Goal: Task Accomplishment & Management: Manage account settings

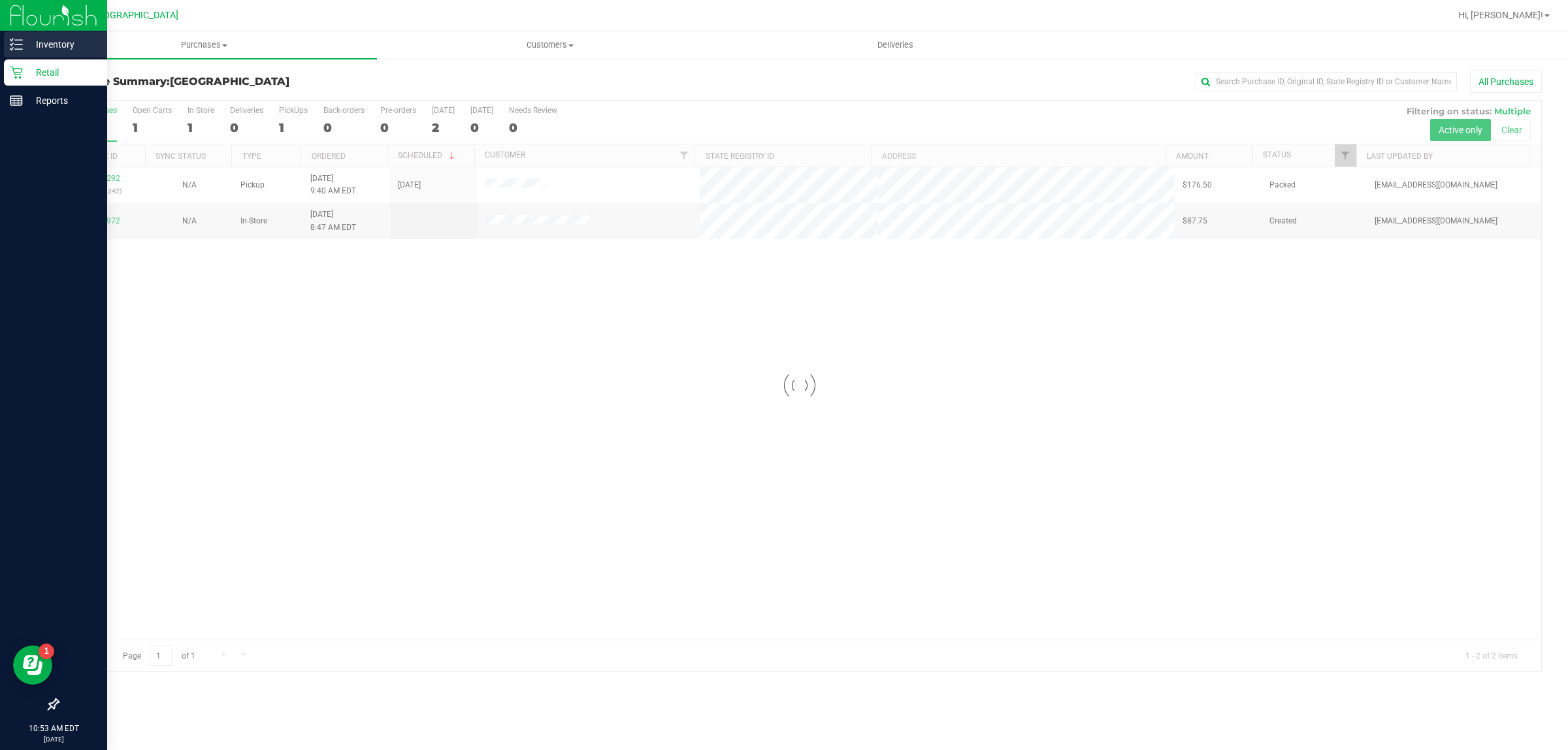
click at [32, 44] on p "Inventory" at bounding box center [62, 45] width 79 height 16
click at [11, 28] on img at bounding box center [53, 15] width 88 height 31
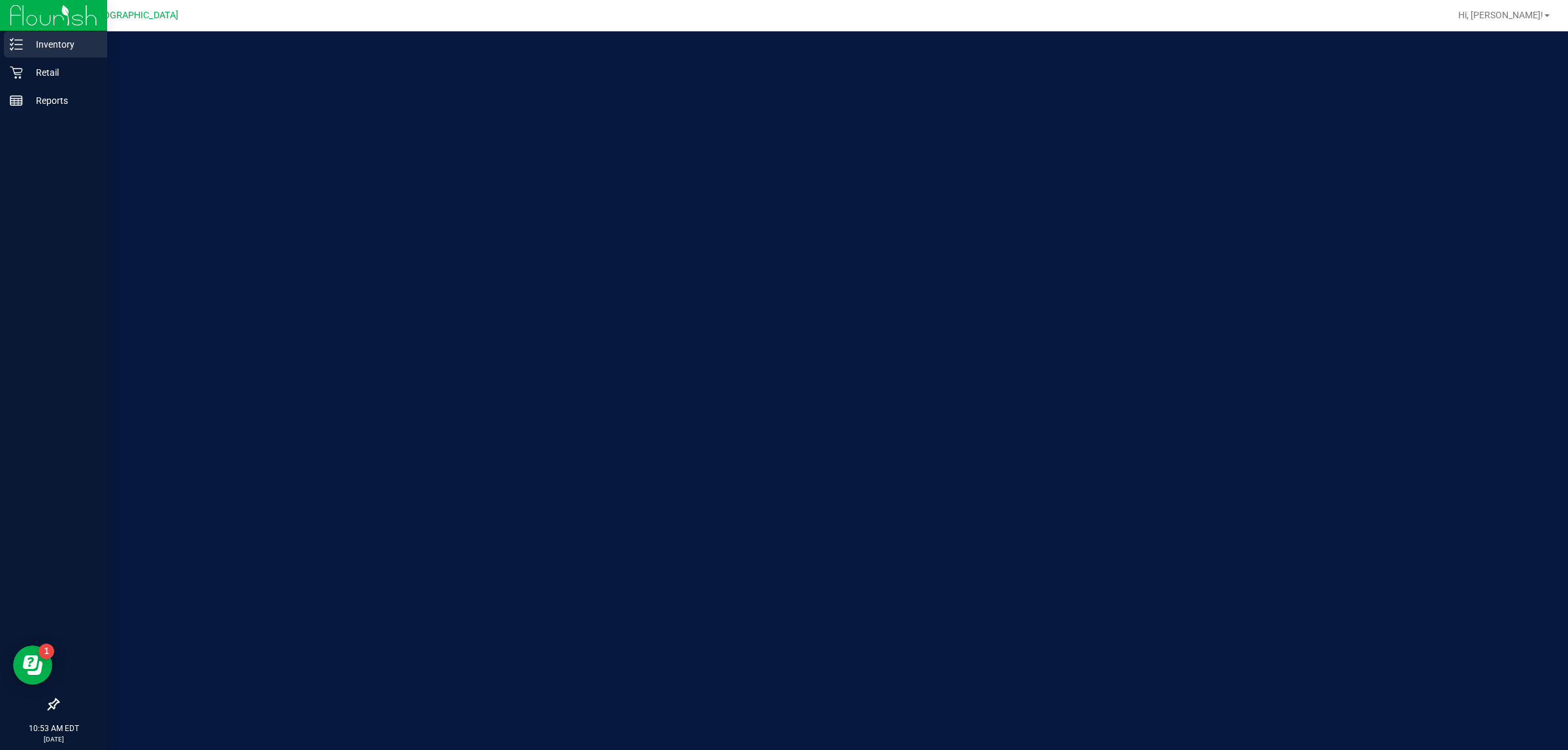
click at [20, 46] on icon at bounding box center [16, 44] width 13 height 13
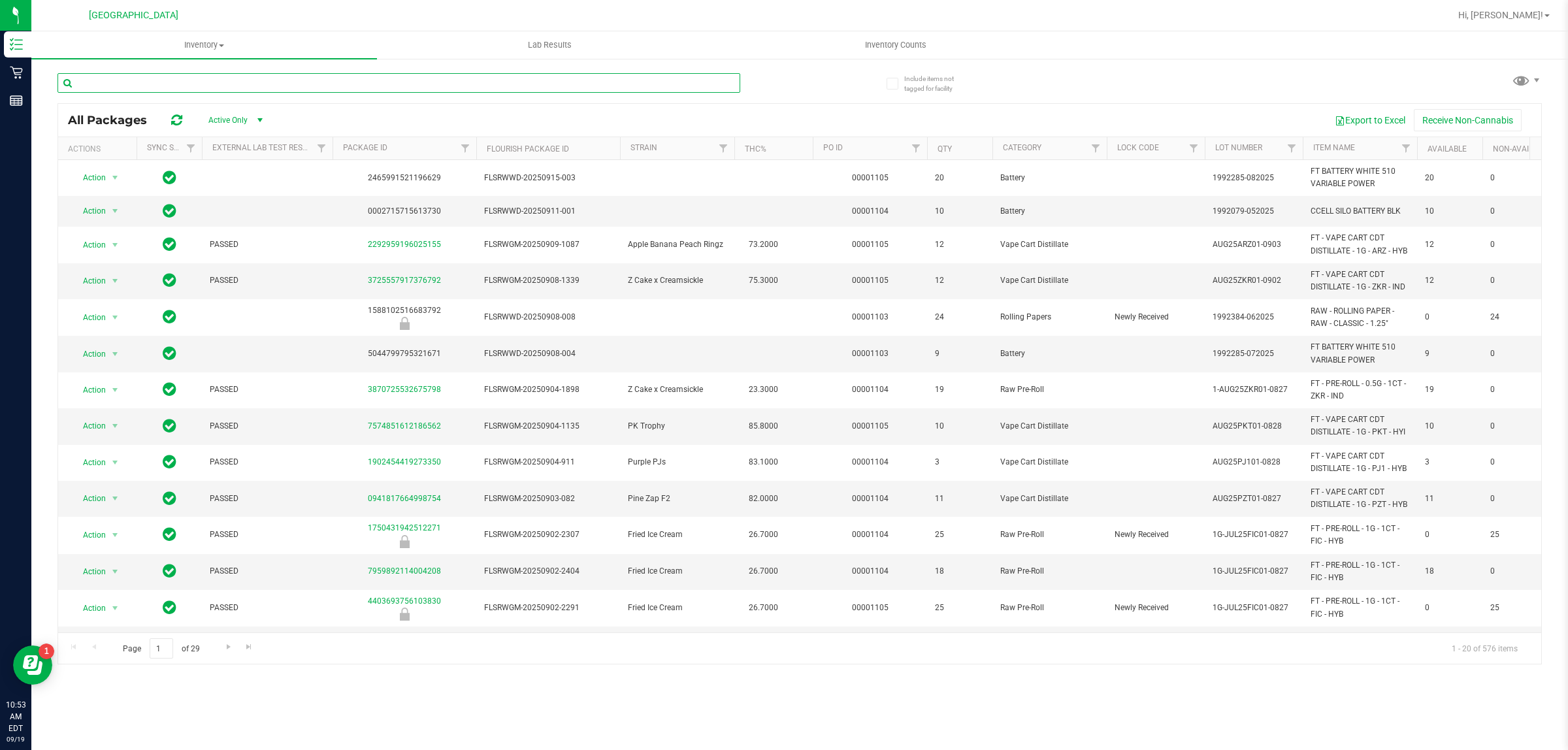
click at [322, 84] on input "text" at bounding box center [399, 83] width 683 height 19
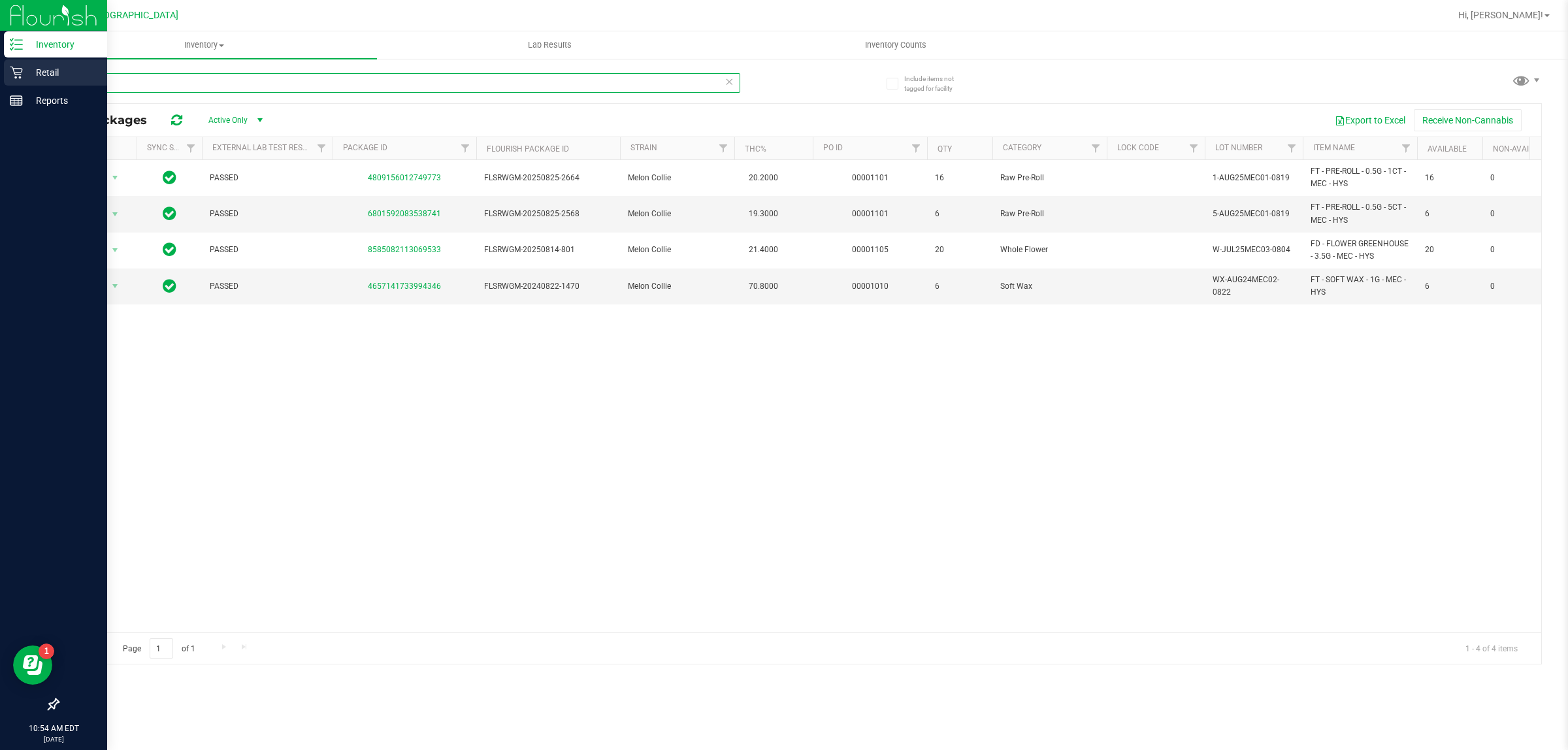
type input "mec"
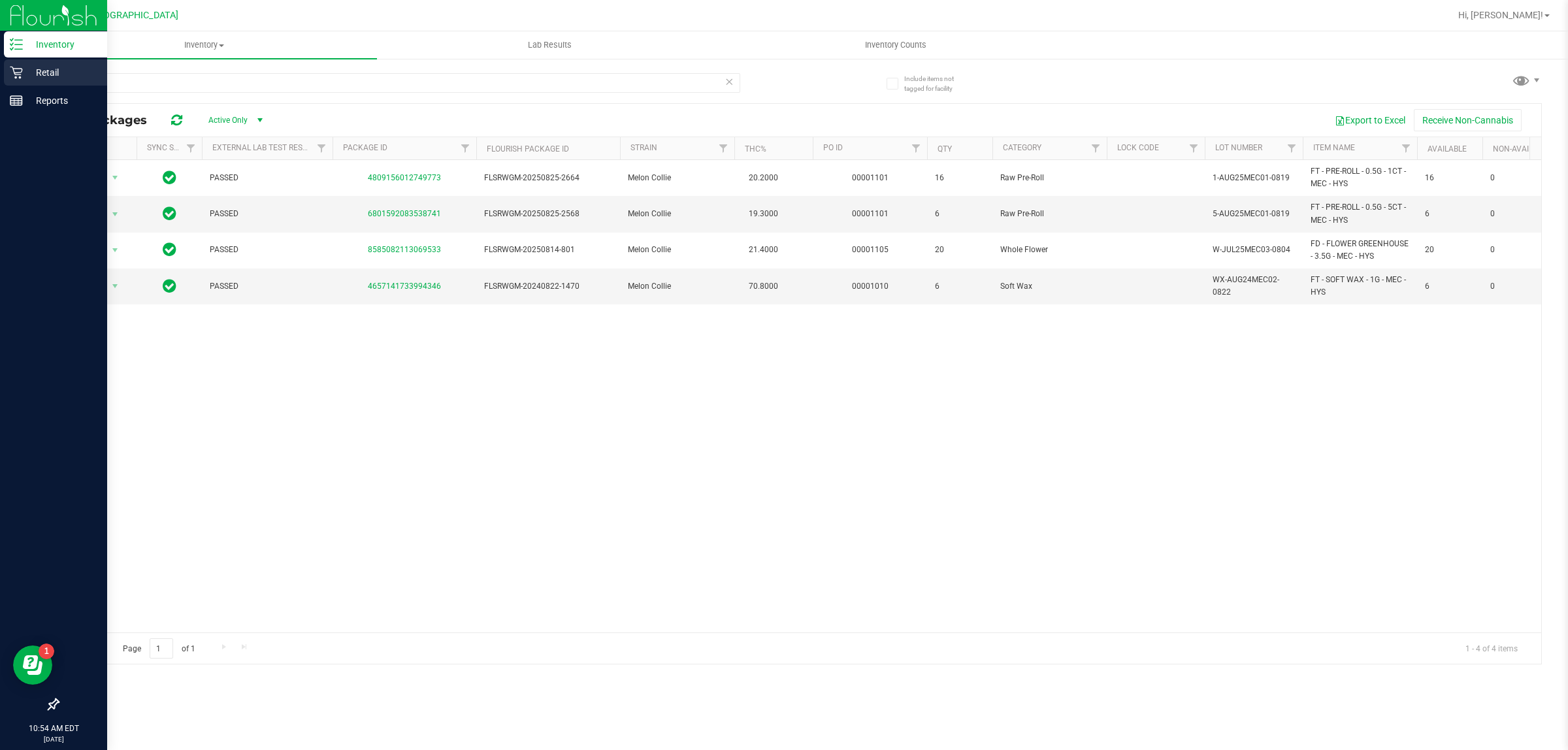
click at [15, 68] on icon at bounding box center [16, 73] width 12 height 12
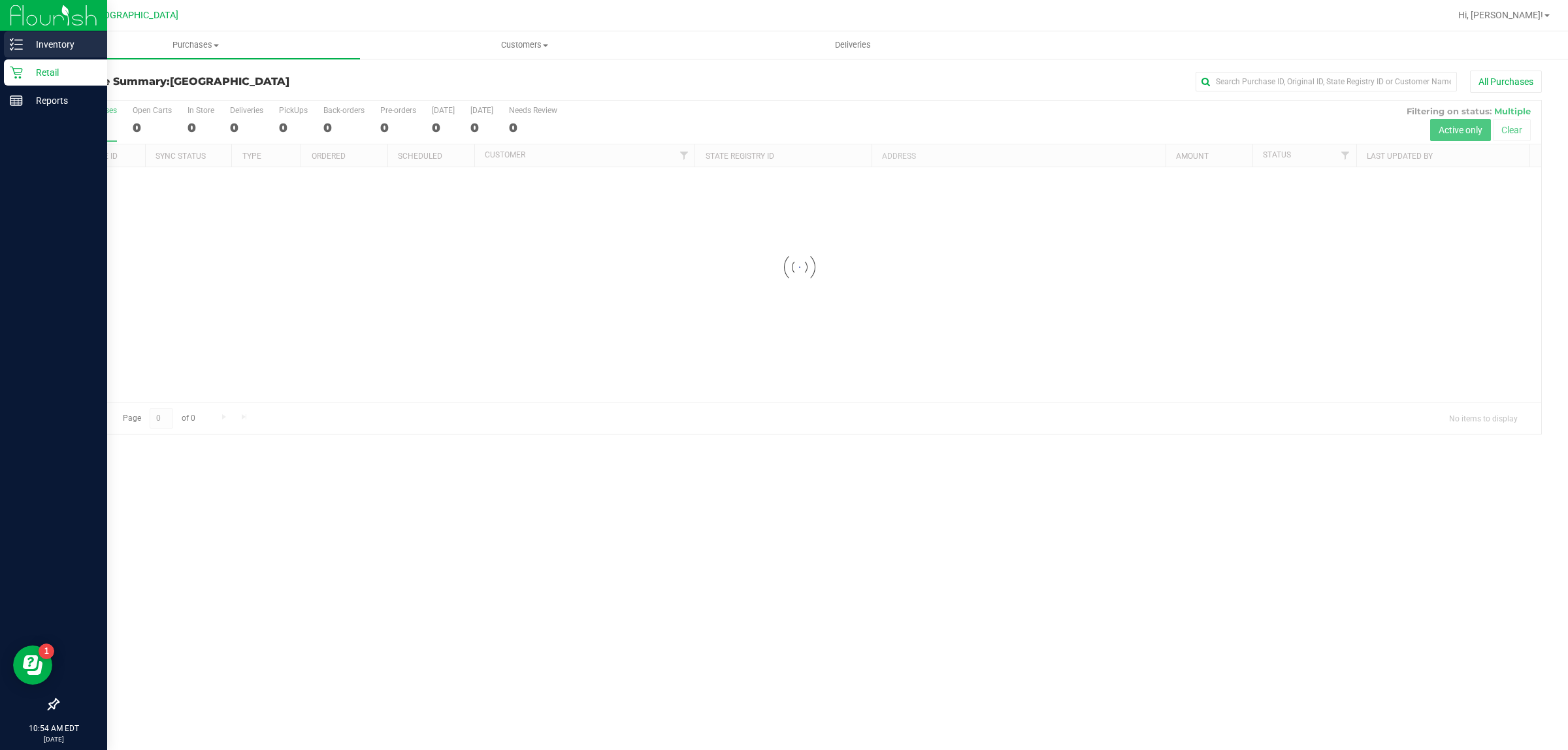
click at [43, 49] on p "Inventory" at bounding box center [62, 45] width 79 height 16
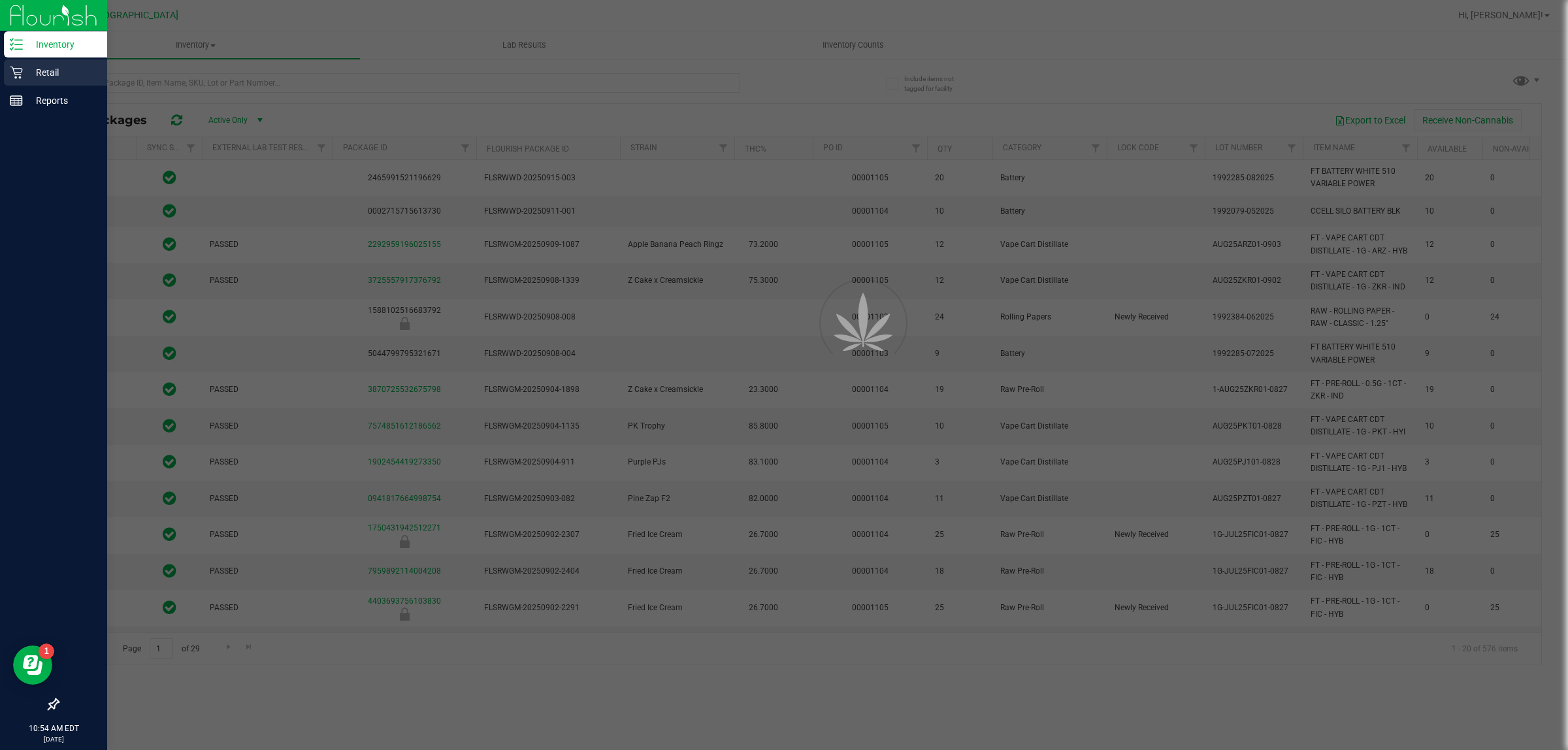
click at [73, 84] on div "Retail" at bounding box center [55, 73] width 103 height 26
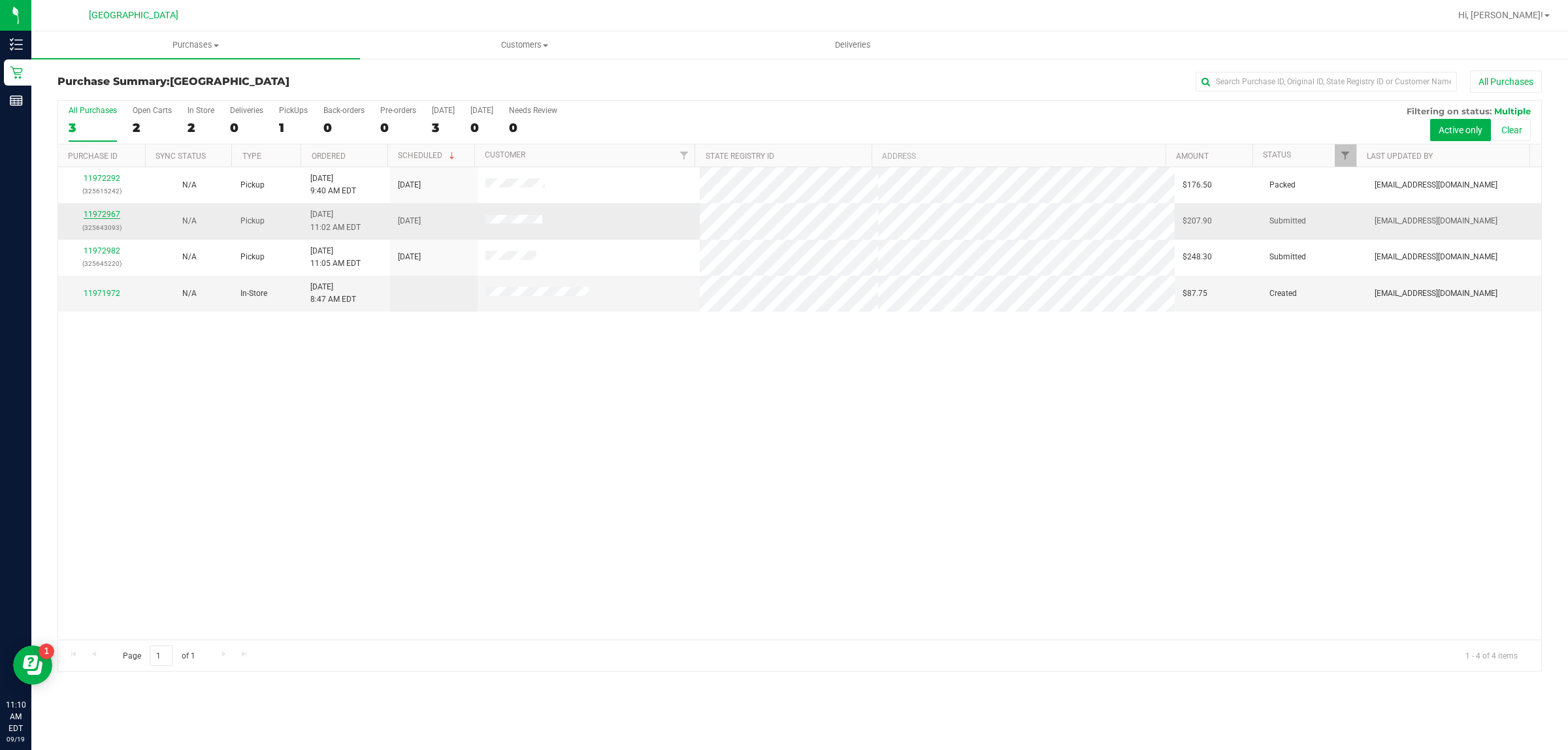
click at [98, 211] on link "11972967" at bounding box center [102, 214] width 37 height 9
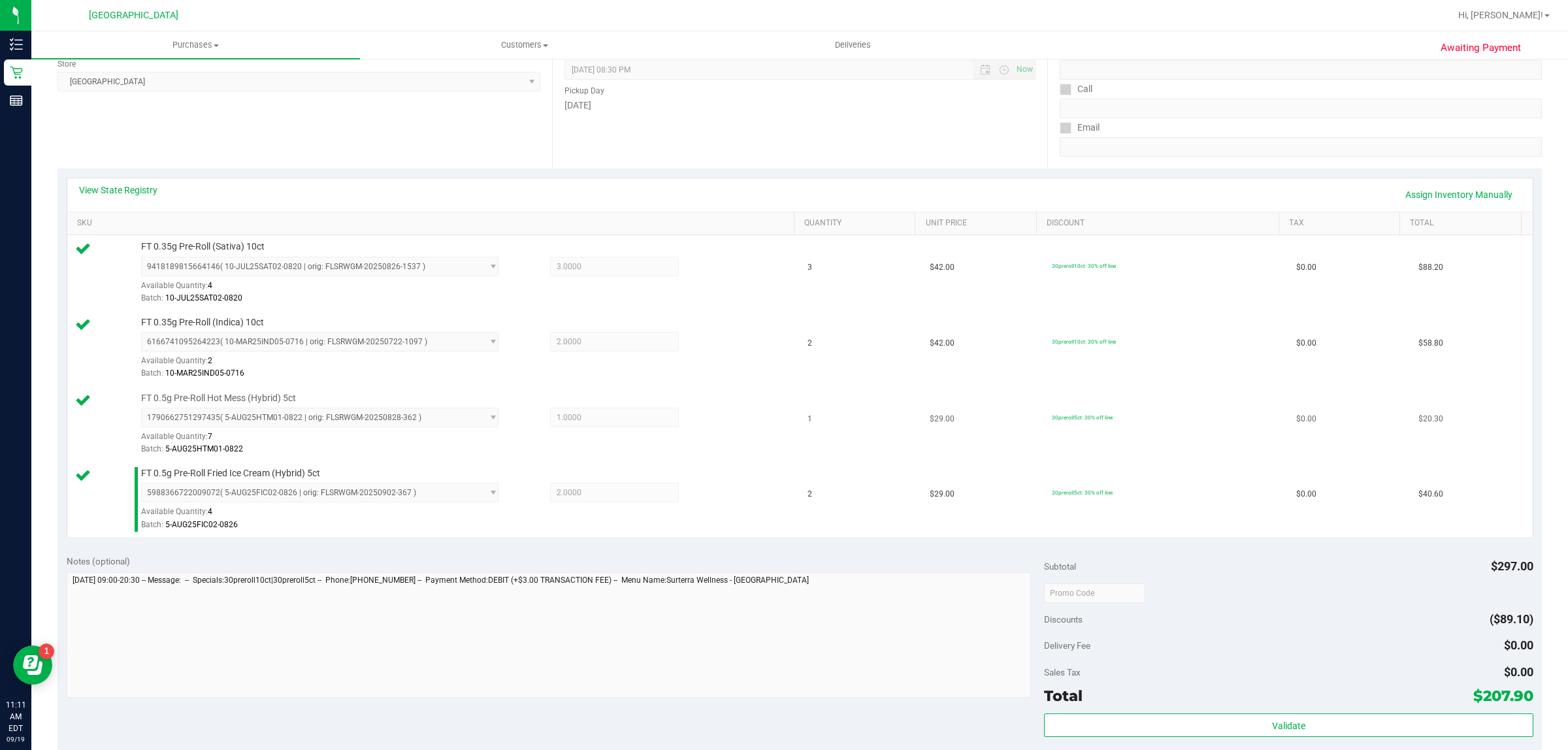
scroll to position [326, 0]
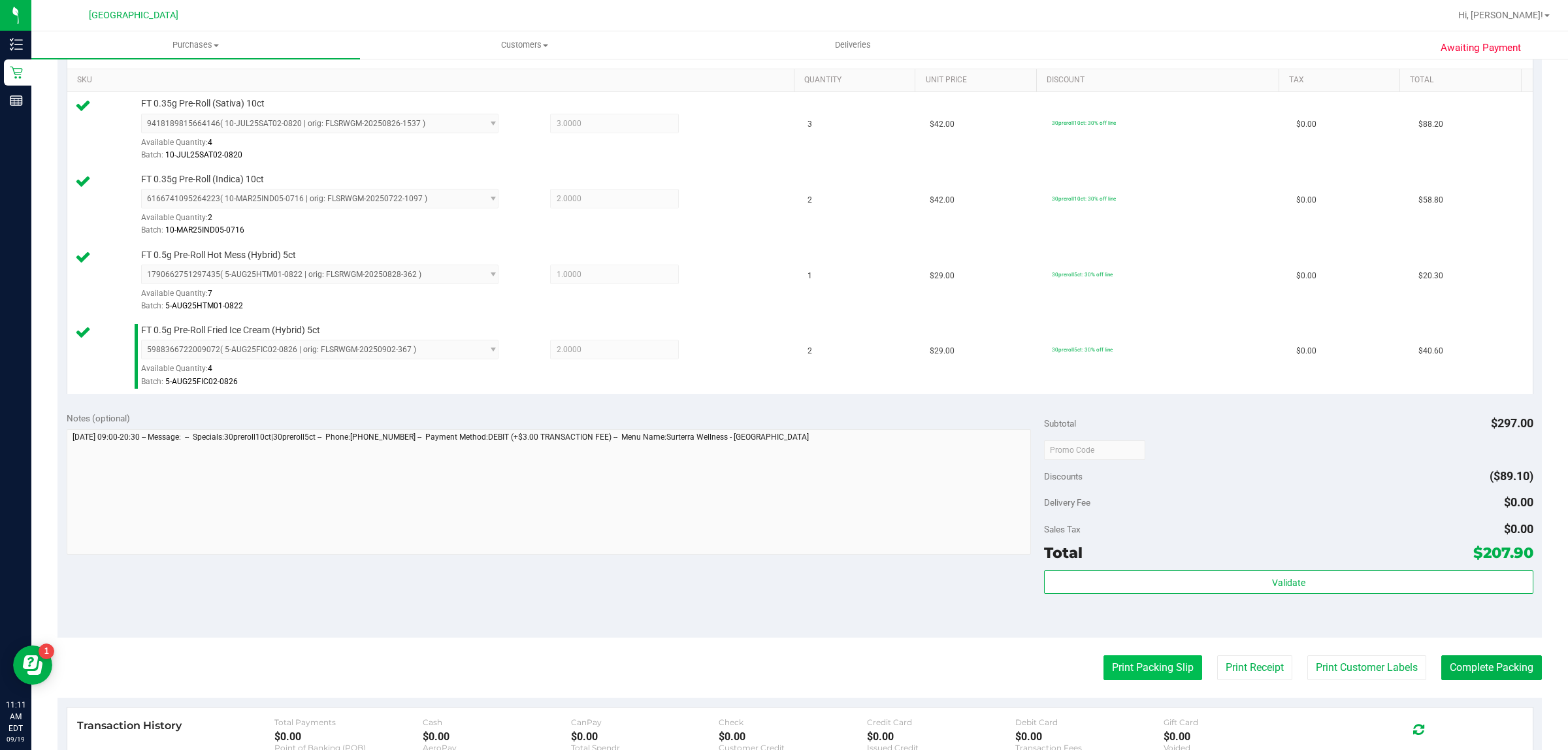
click at [1157, 669] on button "Print Packing Slip" at bounding box center [1152, 667] width 99 height 25
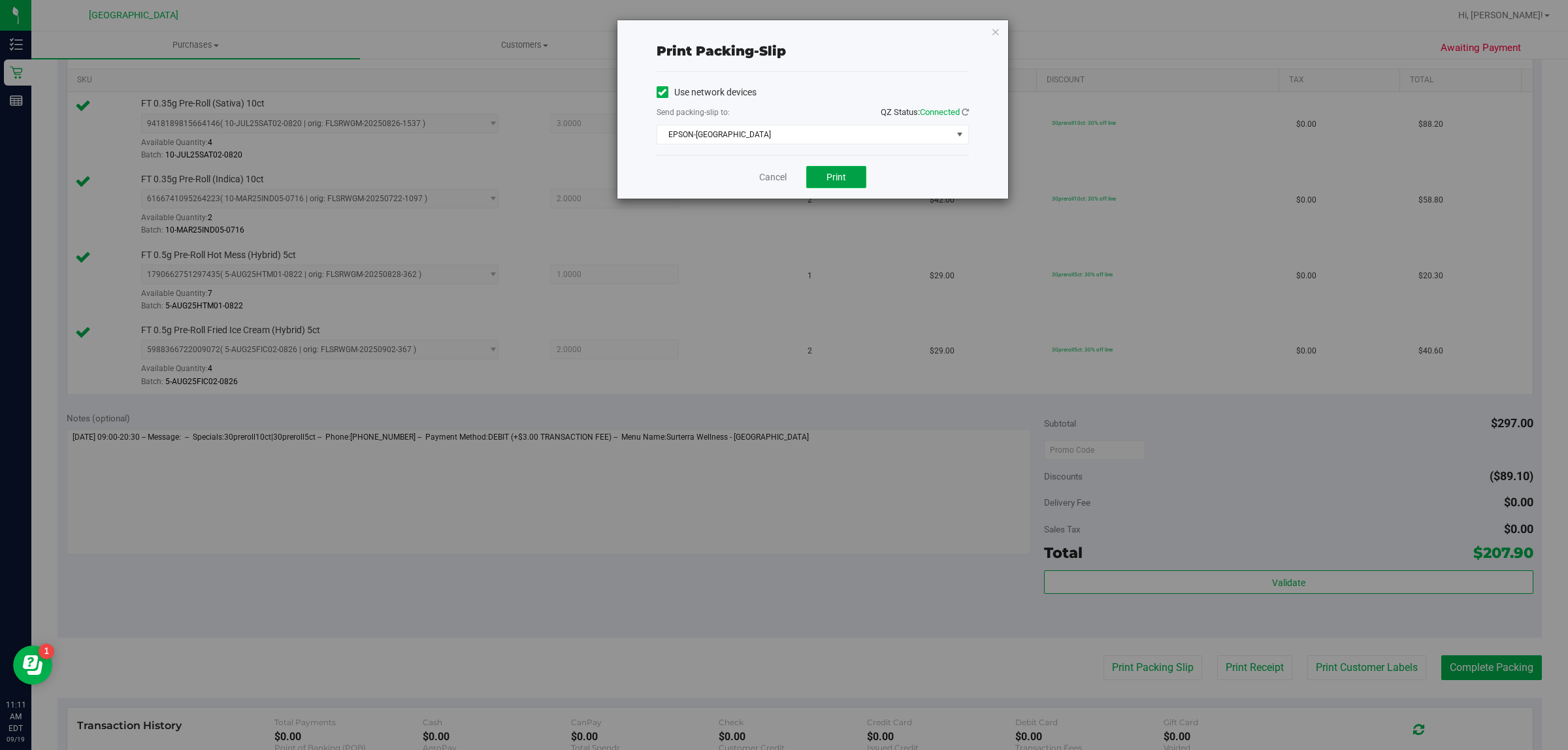
click at [832, 174] on span "Print" at bounding box center [836, 177] width 19 height 11
click at [991, 30] on icon "button" at bounding box center [995, 32] width 9 height 16
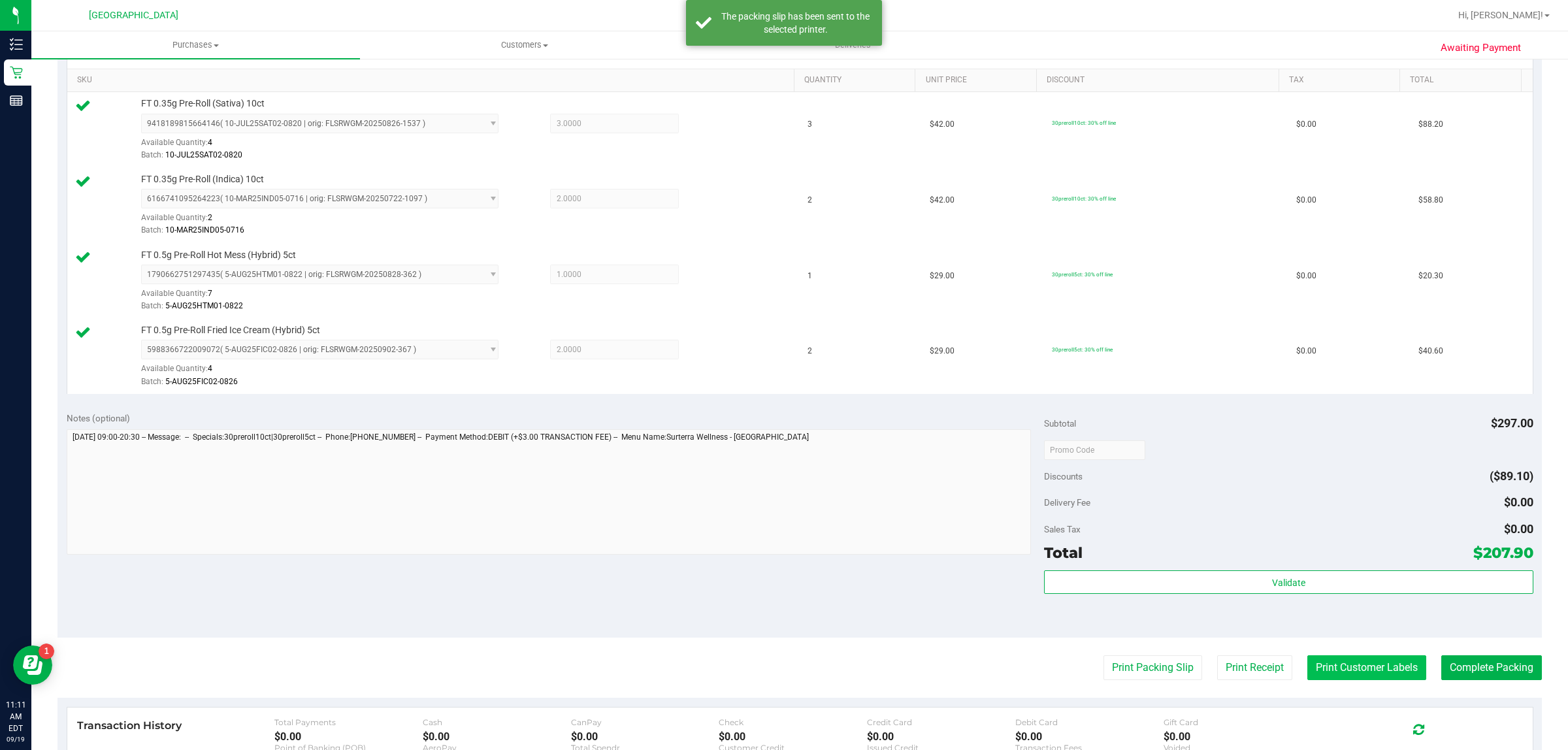
click at [1335, 670] on button "Print Customer Labels" at bounding box center [1367, 667] width 119 height 25
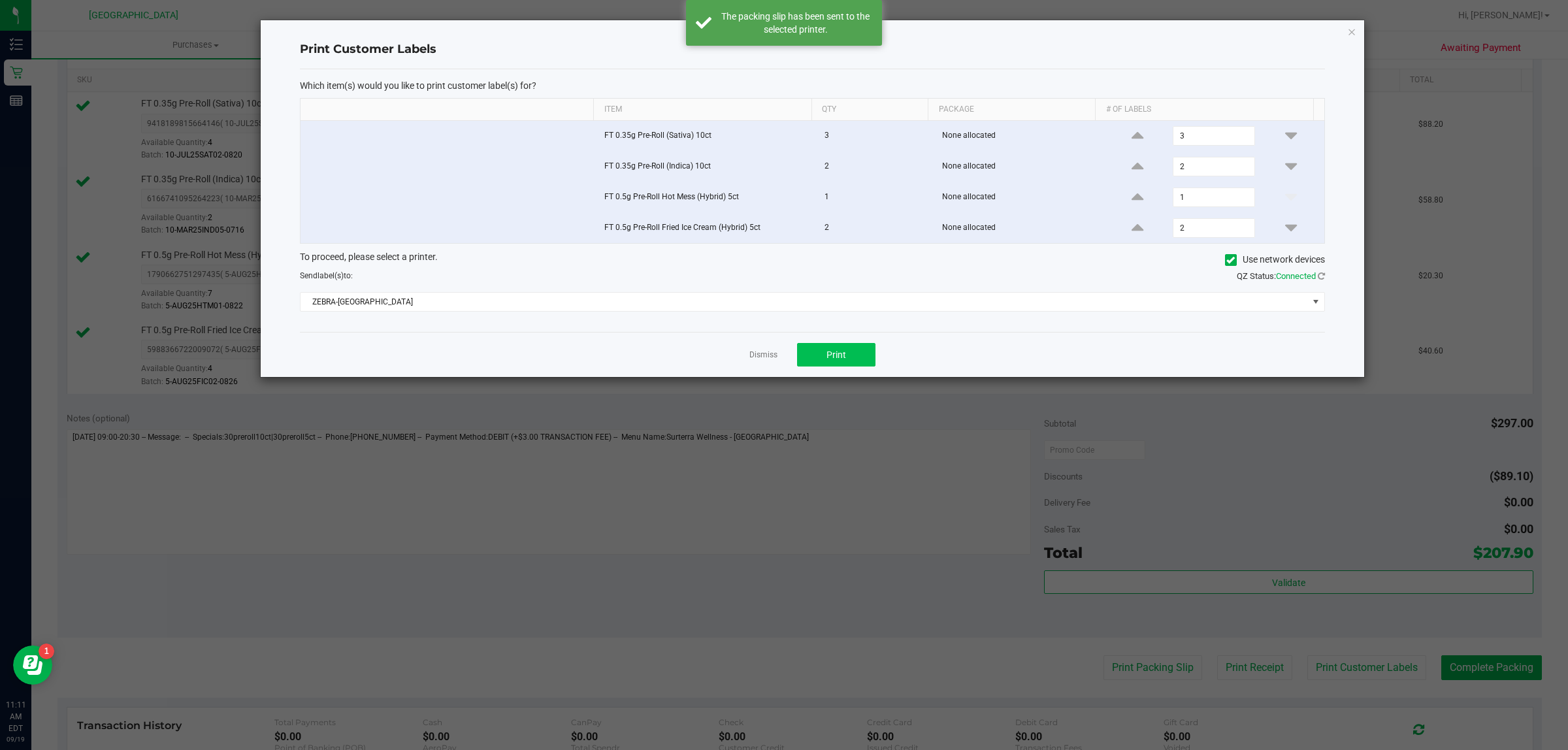
click at [874, 356] on div "Dismiss Print" at bounding box center [812, 354] width 1025 height 45
click at [853, 361] on button "Print" at bounding box center [836, 354] width 79 height 24
click at [1353, 33] on icon "button" at bounding box center [1352, 32] width 9 height 16
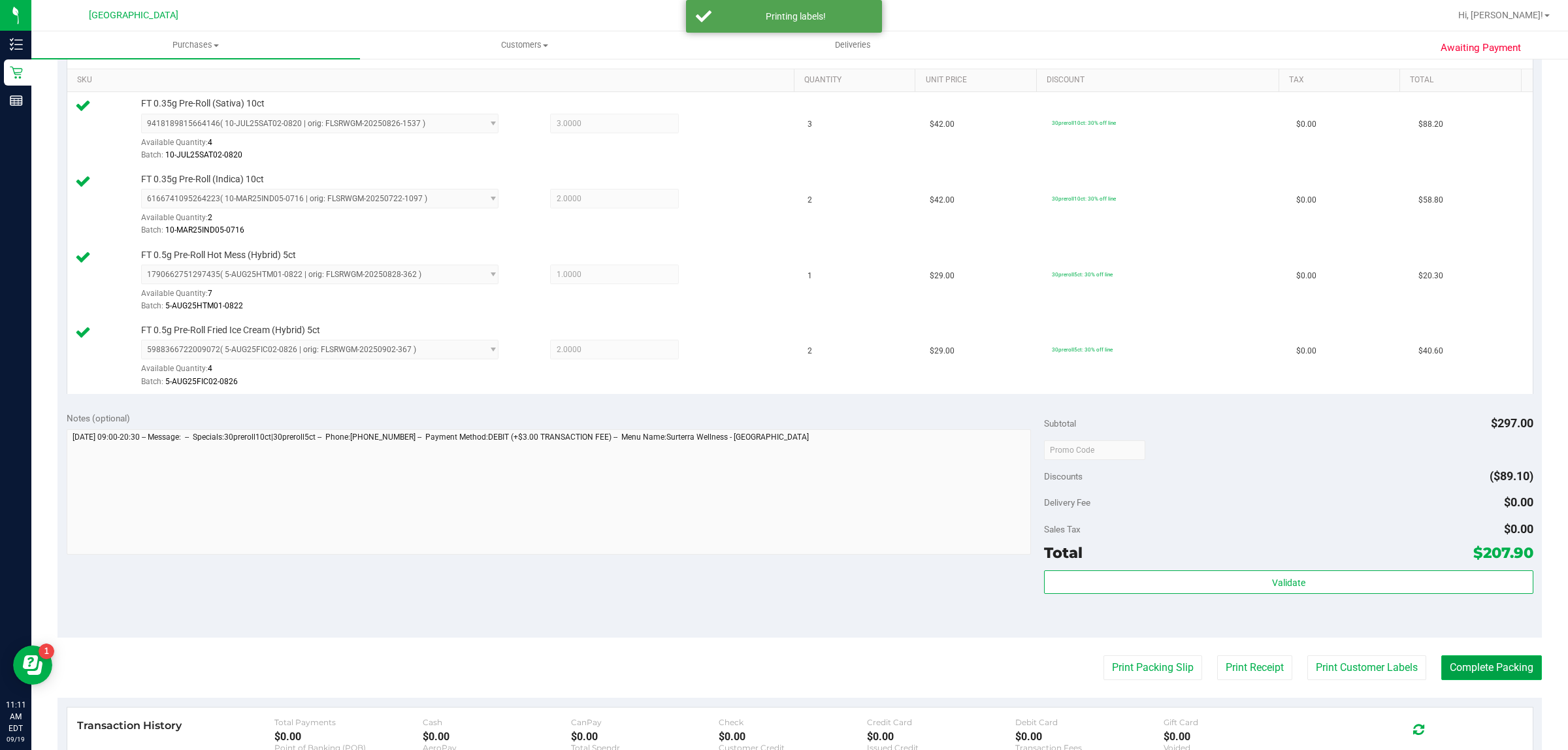
click at [1481, 670] on button "Complete Packing" at bounding box center [1491, 667] width 101 height 25
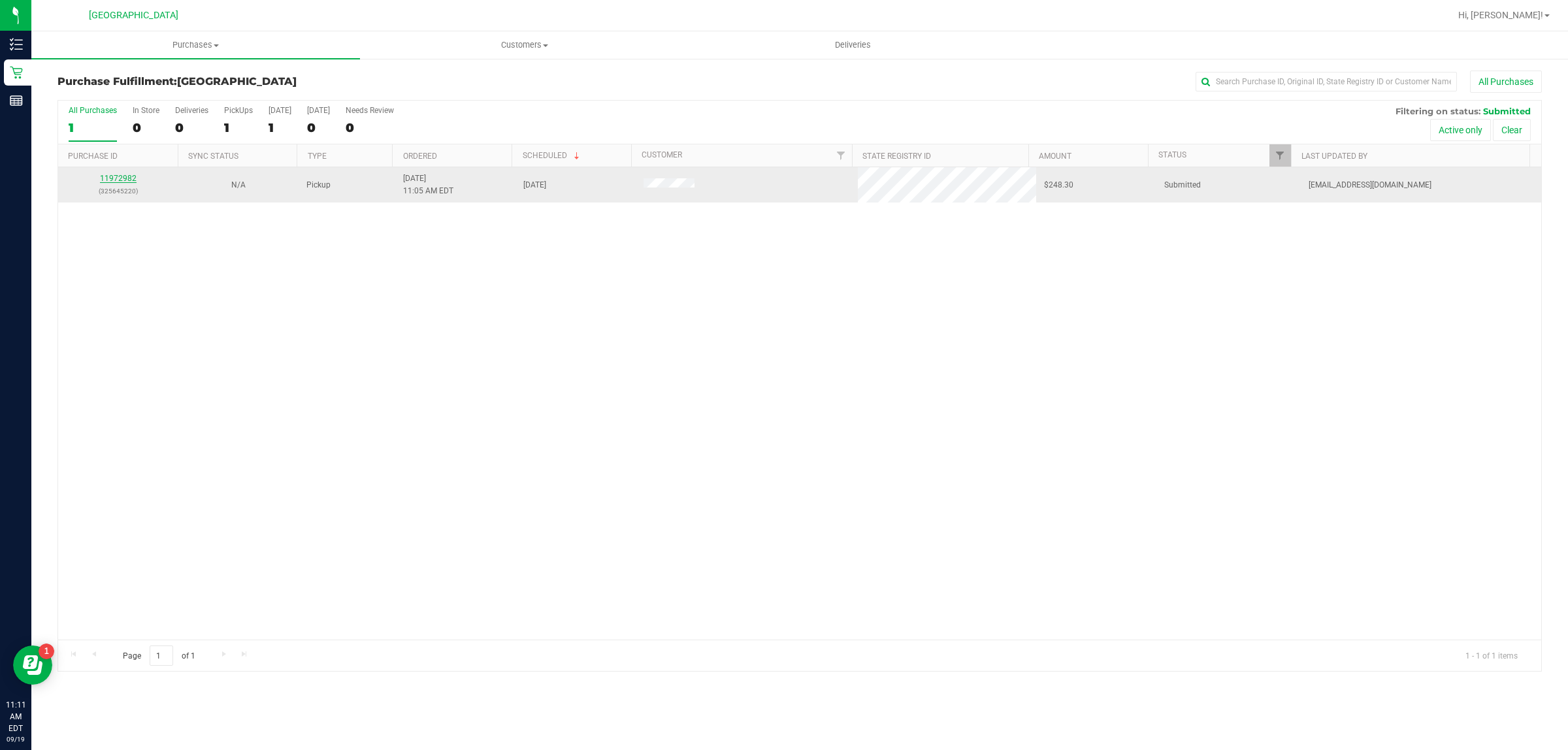
click at [103, 179] on link "11972982" at bounding box center [118, 178] width 37 height 9
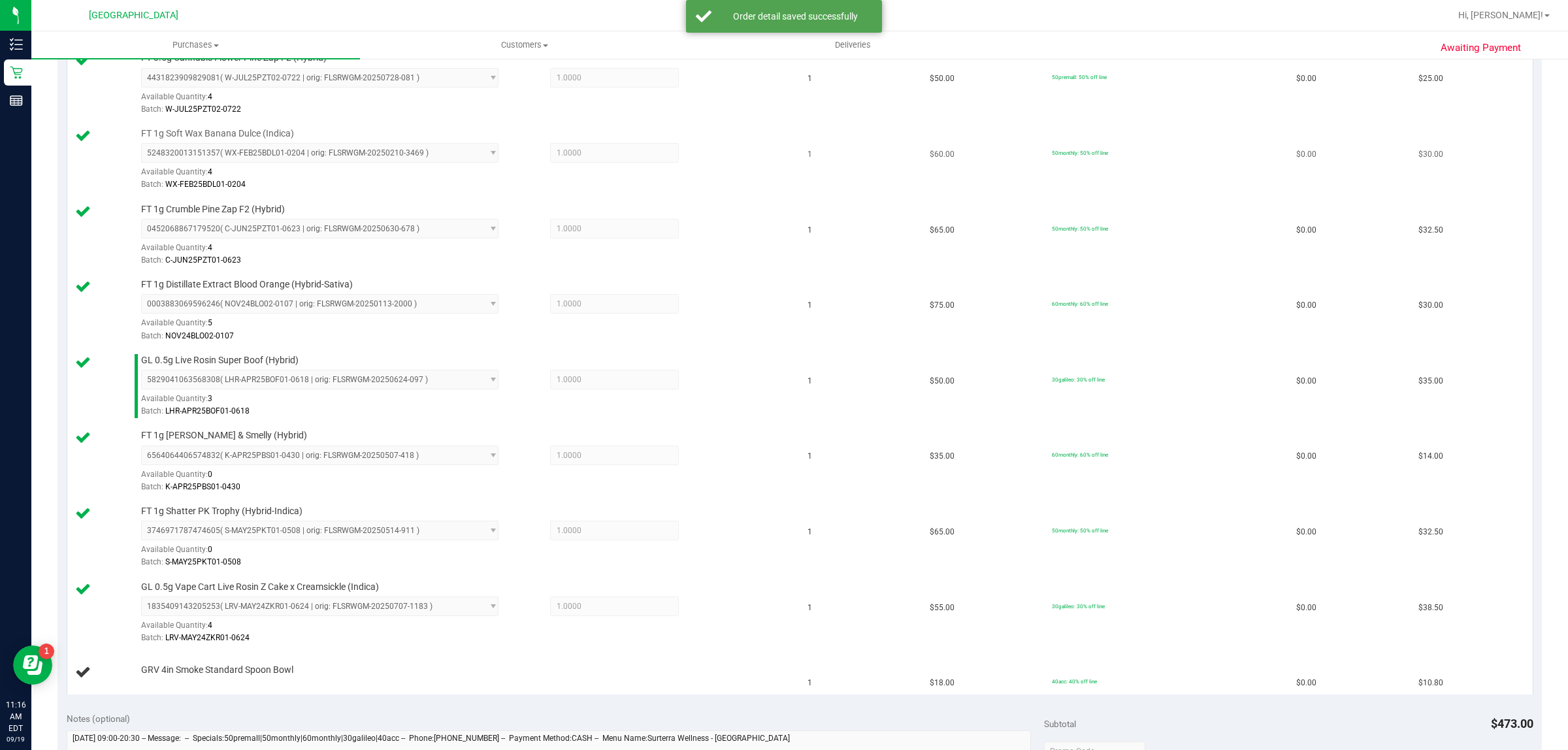
scroll to position [164, 0]
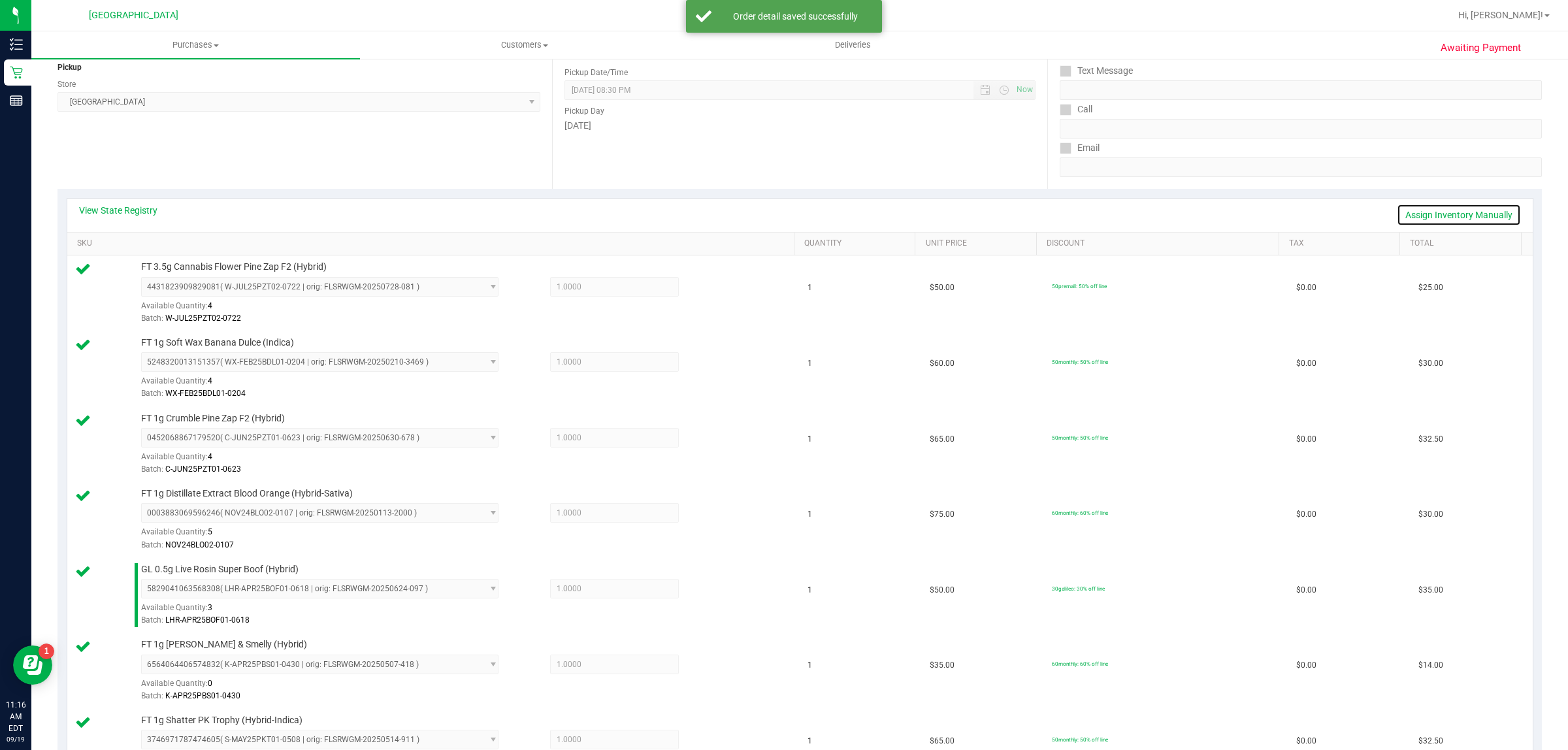
click at [1459, 216] on link "Assign Inventory Manually" at bounding box center [1459, 214] width 124 height 22
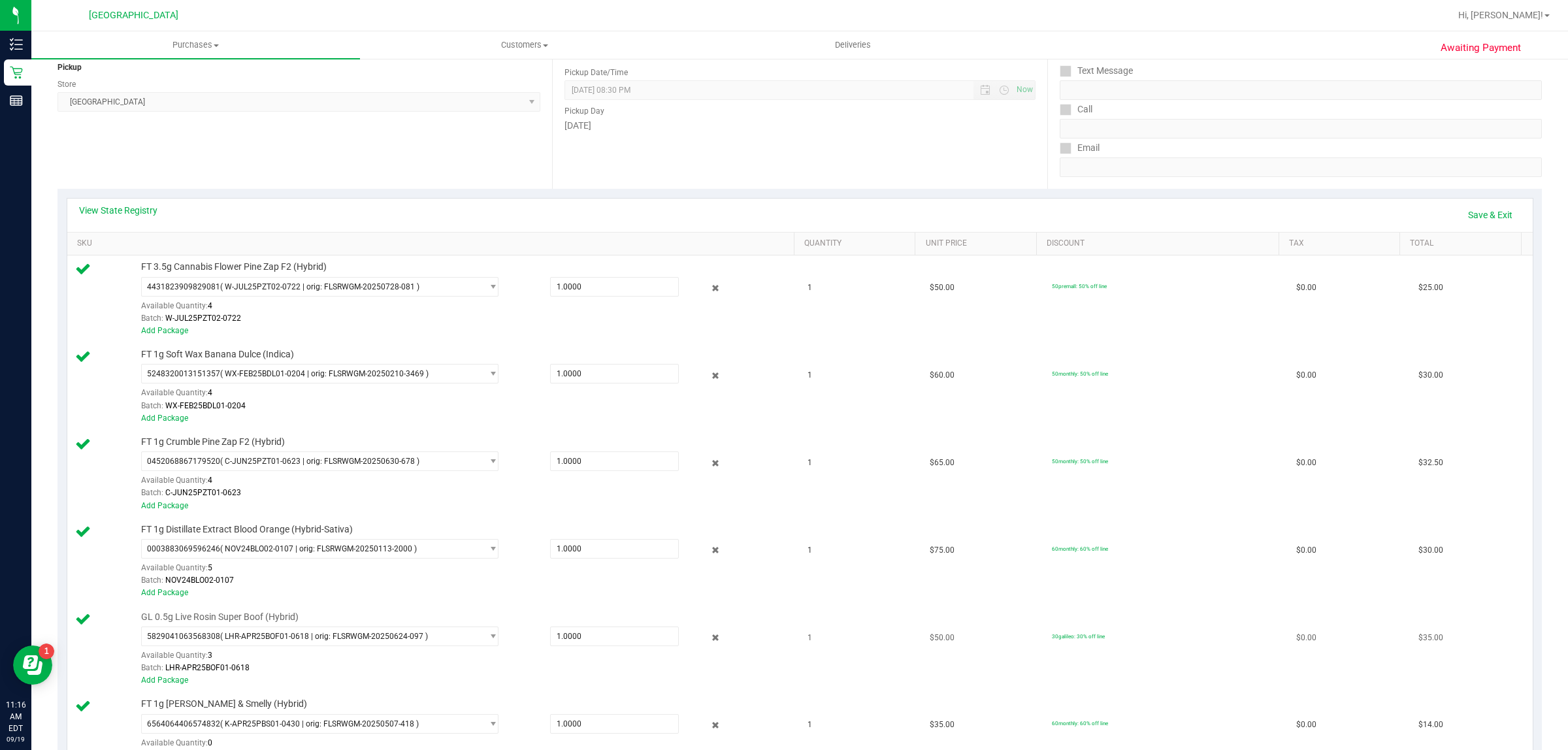
scroll to position [571, 0]
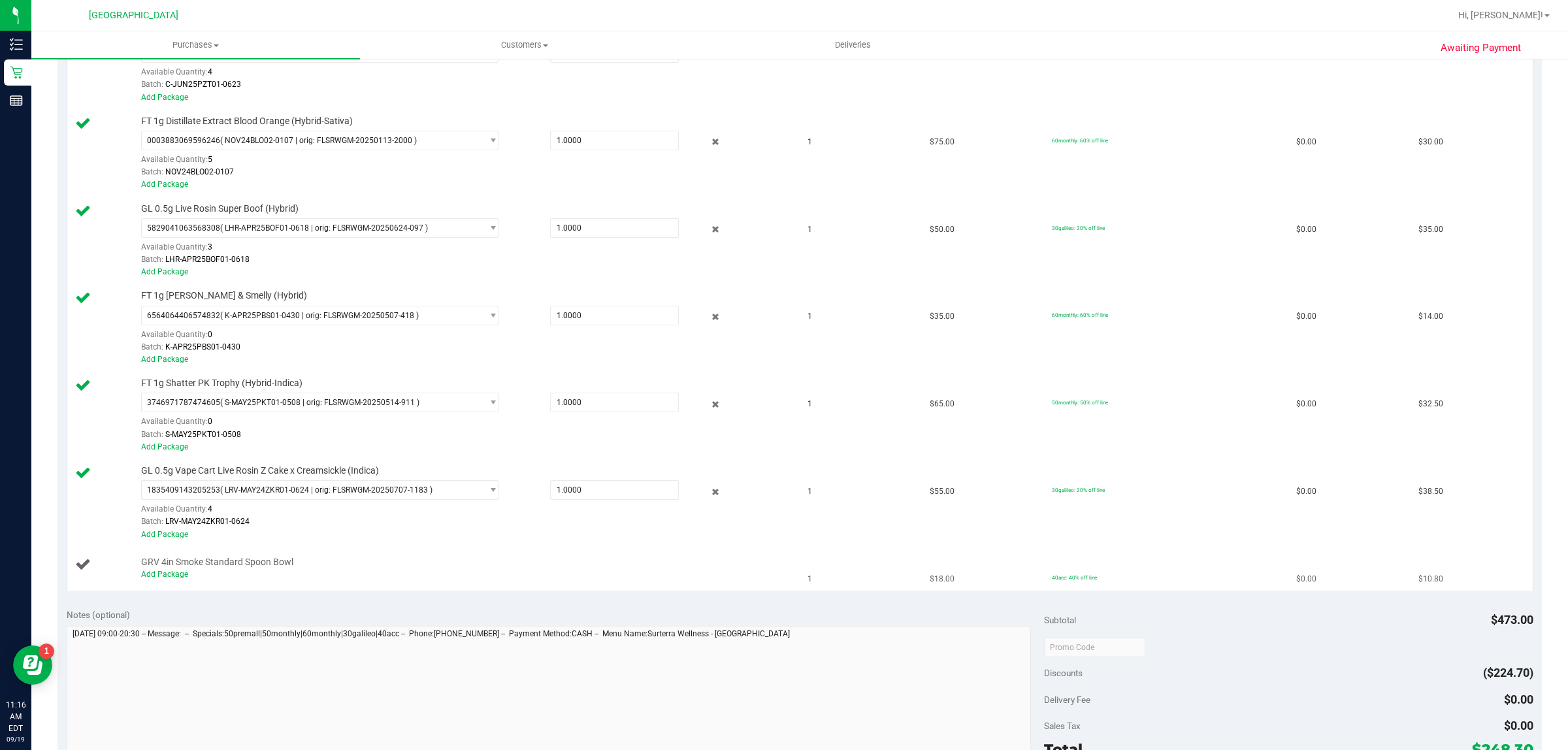
click at [158, 568] on span "GRV 4in Smoke Standard Spoon Bowl" at bounding box center [217, 562] width 152 height 12
click at [158, 573] on div "Add Package" at bounding box center [463, 574] width 645 height 12
click at [174, 578] on link "Add Package" at bounding box center [165, 574] width 47 height 9
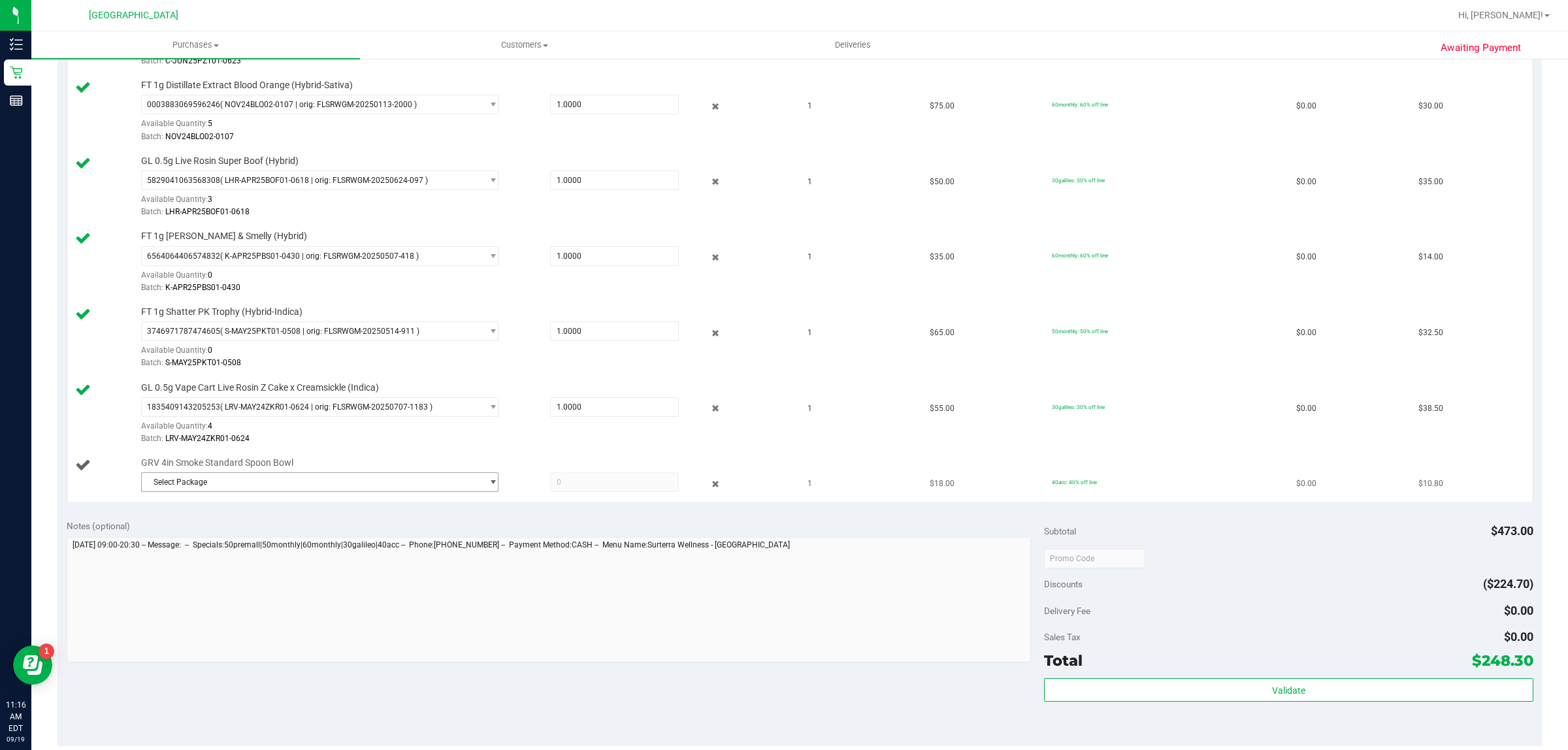
click at [446, 482] on span "Select Package" at bounding box center [312, 481] width 340 height 18
click at [381, 539] on span "( 1992536-052025 | orig: FLSRWWD-20250804-018 )" at bounding box center [317, 541] width 186 height 9
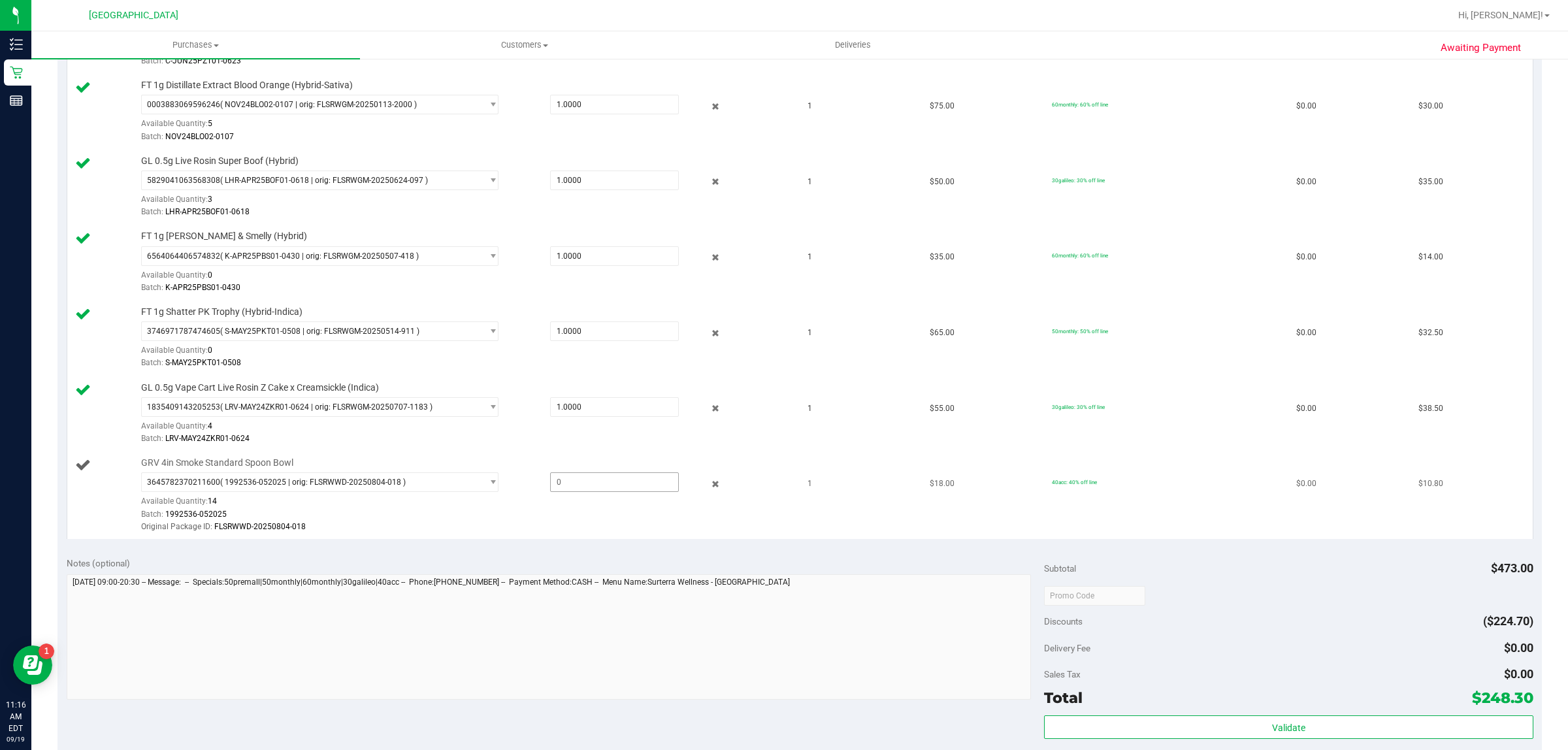
click at [560, 491] on span at bounding box center [615, 482] width 130 height 19
type input "1"
type input "1.0000"
click at [784, 548] on div "View State Registry Save & Exit SKU Quantity Unit Price Discount Tax Total FT 3…" at bounding box center [799, 164] width 1484 height 768
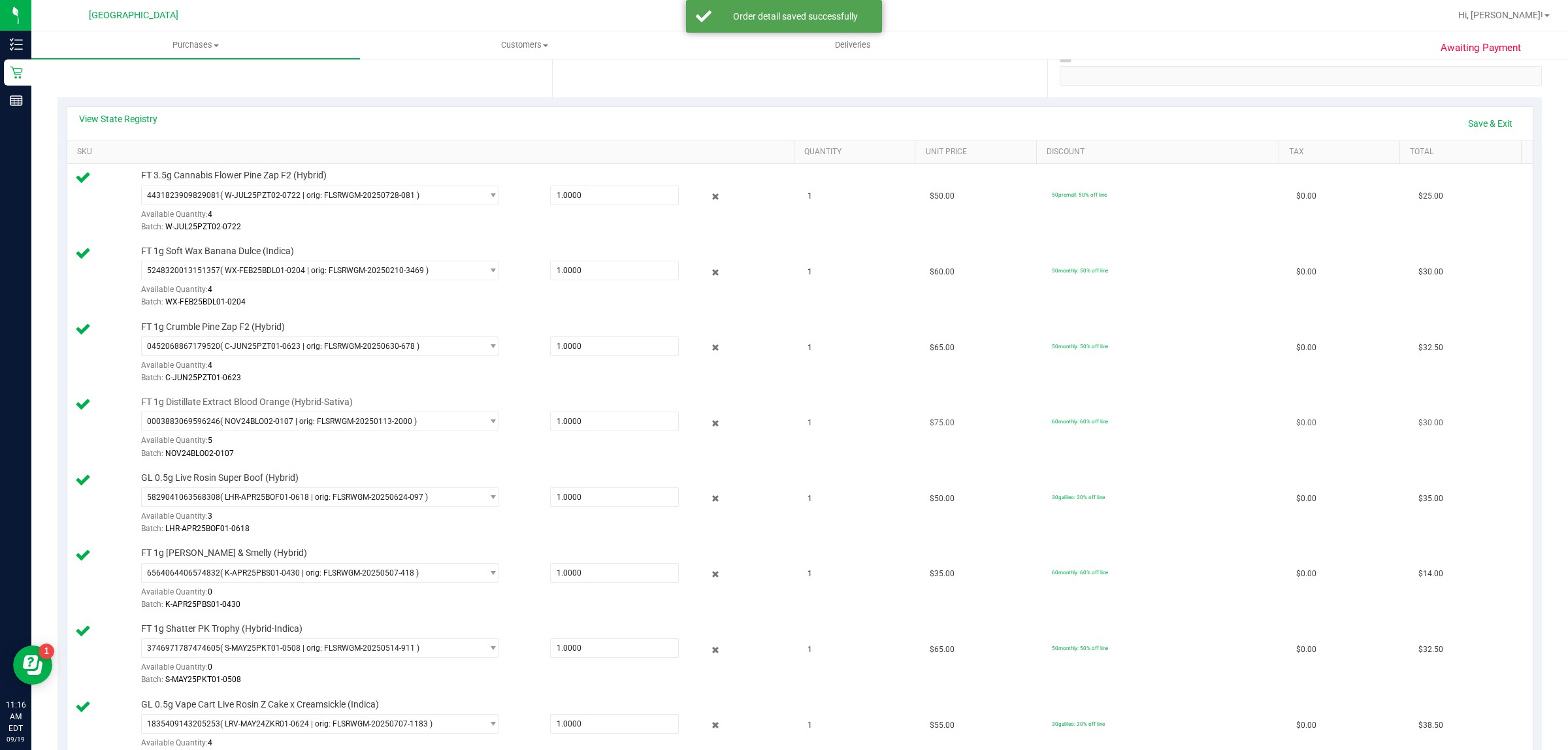
scroll to position [164, 0]
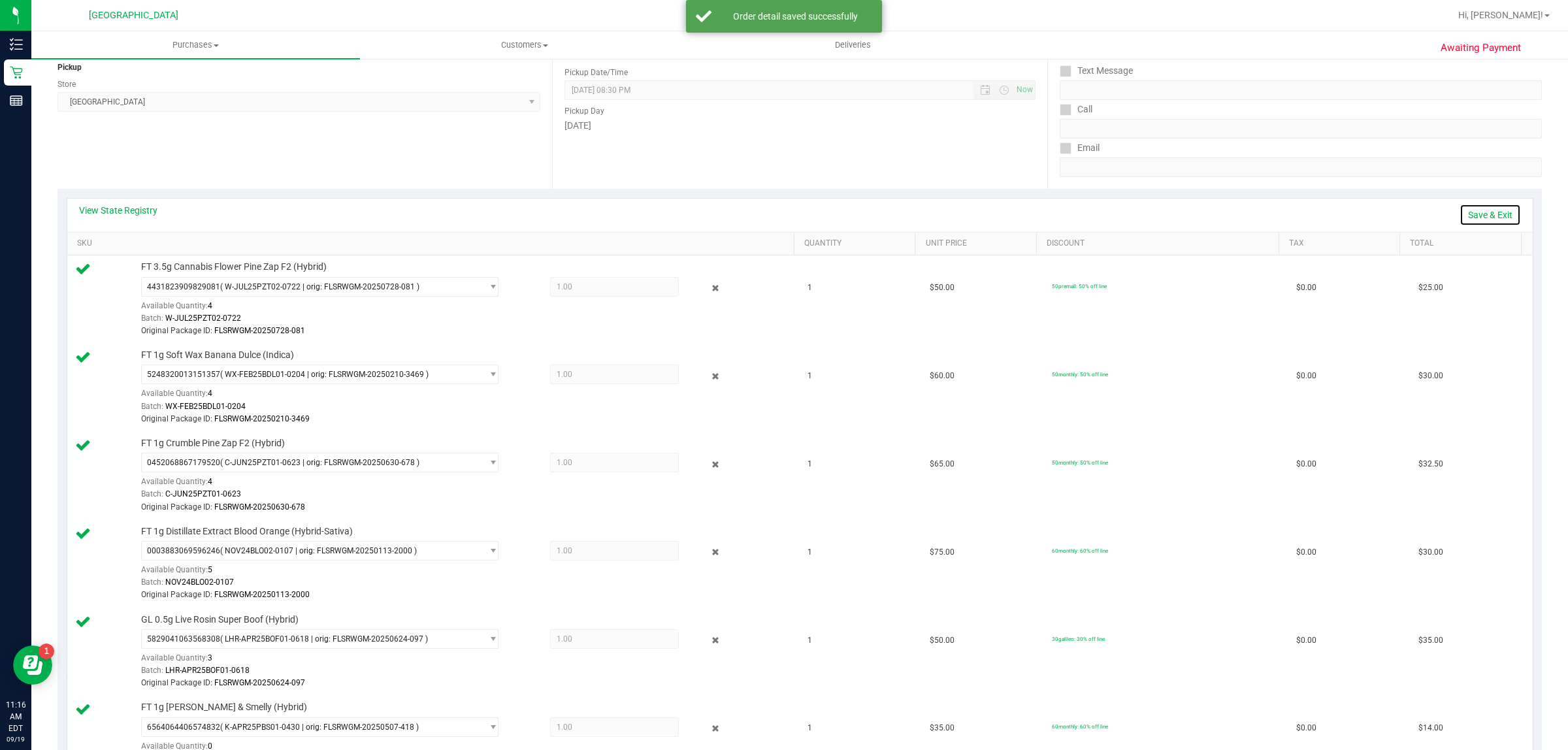
click at [1468, 210] on link "Save & Exit" at bounding box center [1490, 214] width 61 height 22
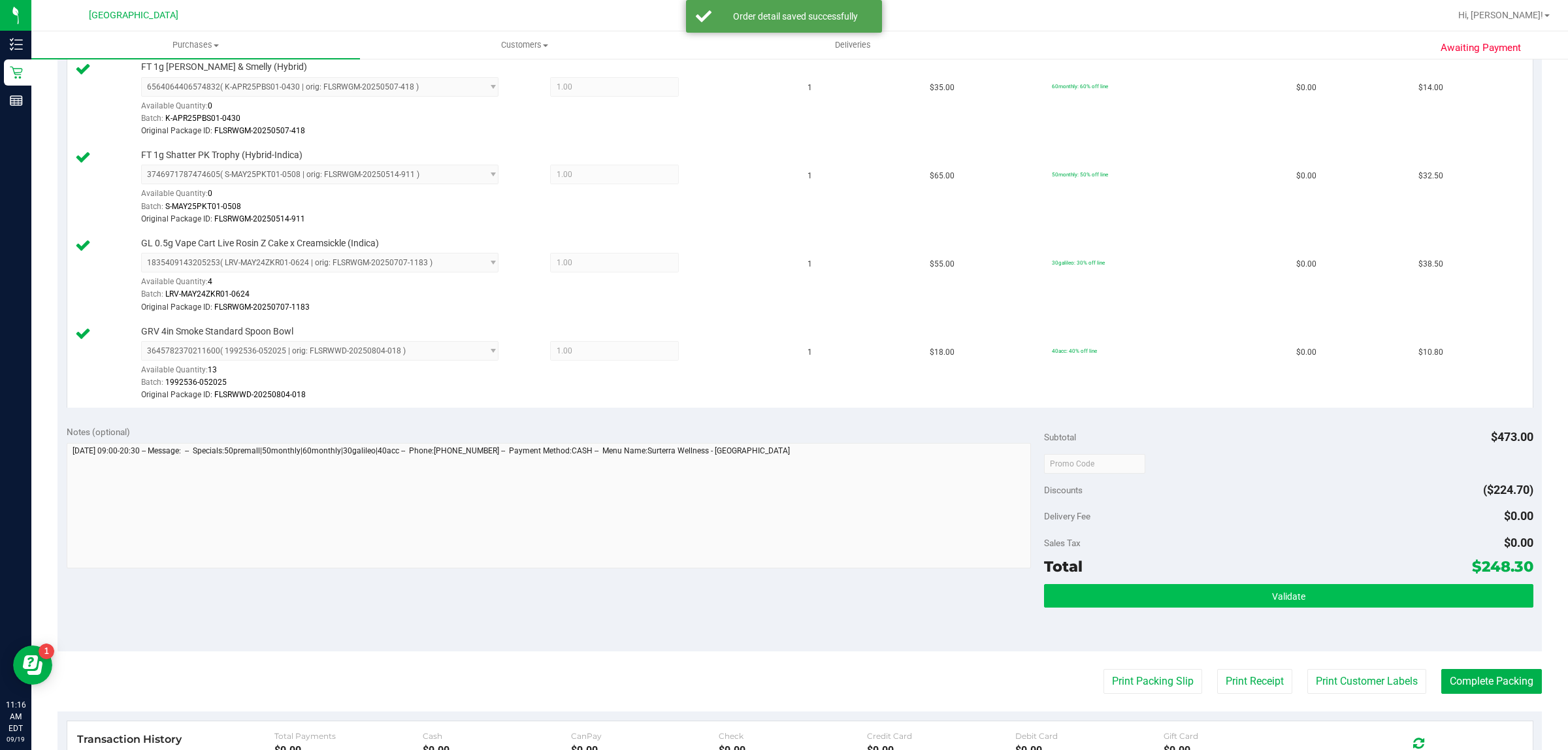
scroll to position [817, 0]
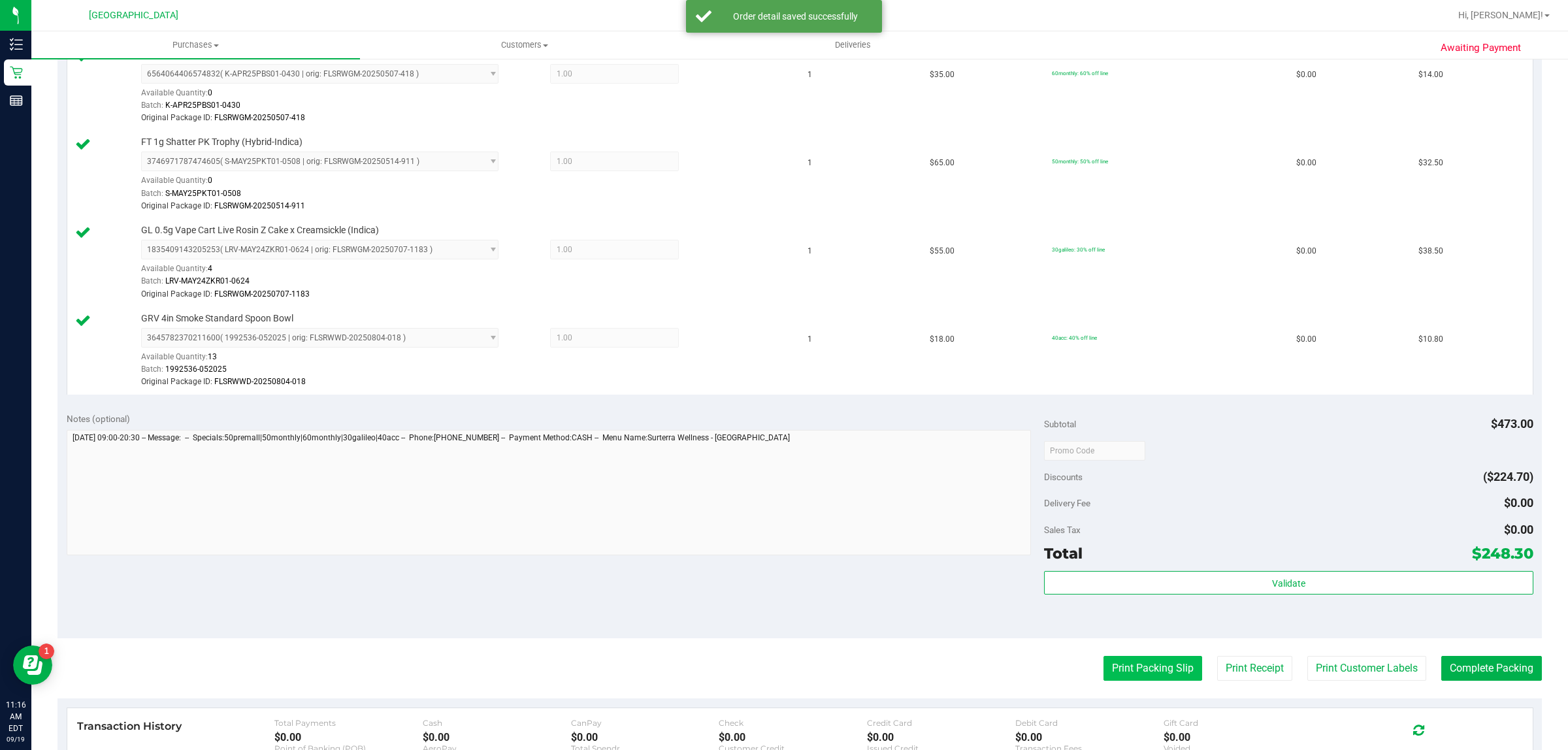
click at [1134, 670] on button "Print Packing Slip" at bounding box center [1152, 668] width 99 height 25
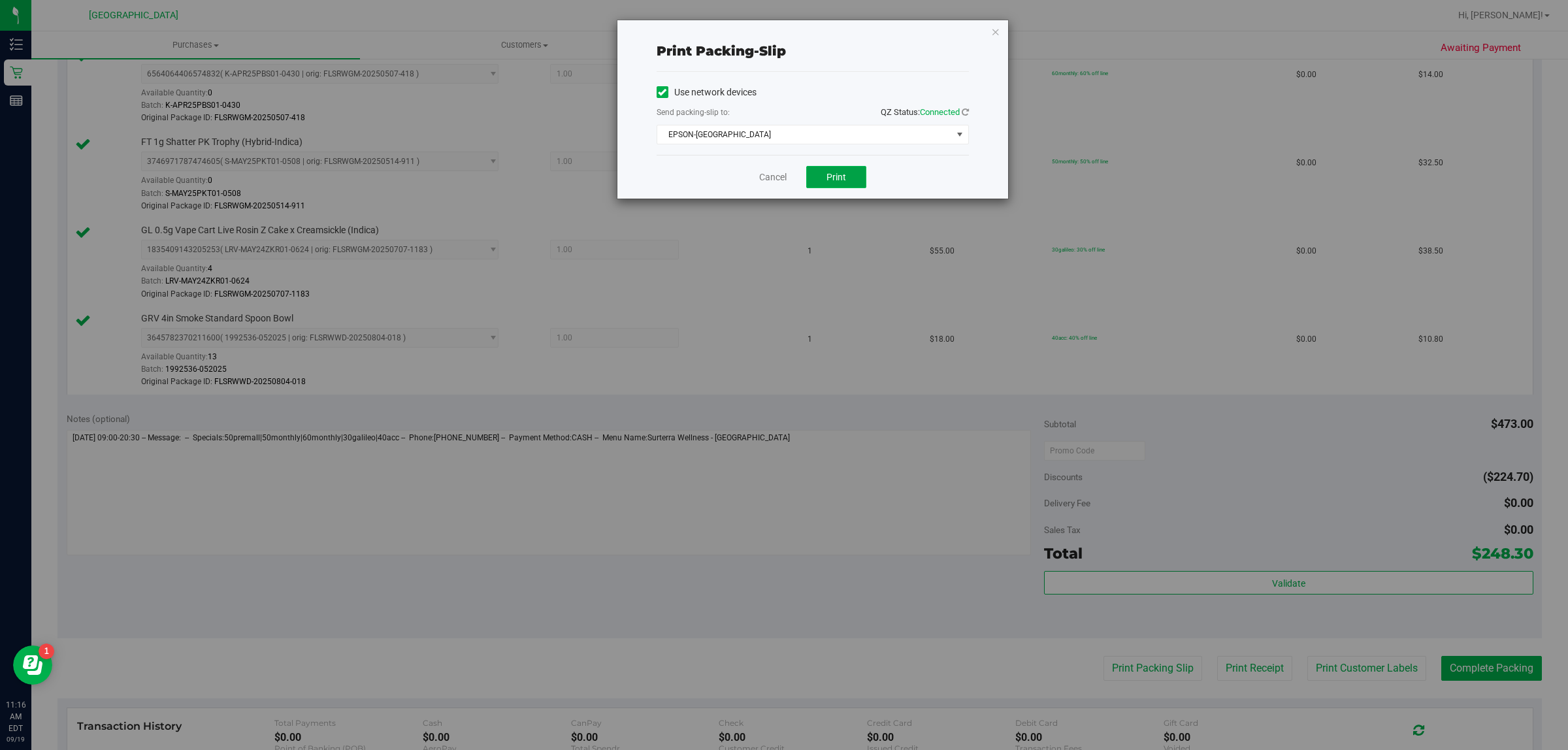
drag, startPoint x: 830, startPoint y: 175, endPoint x: 837, endPoint y: 176, distance: 7.1
click at [834, 175] on span "Print" at bounding box center [836, 177] width 19 height 11
click at [997, 30] on icon "button" at bounding box center [995, 32] width 9 height 16
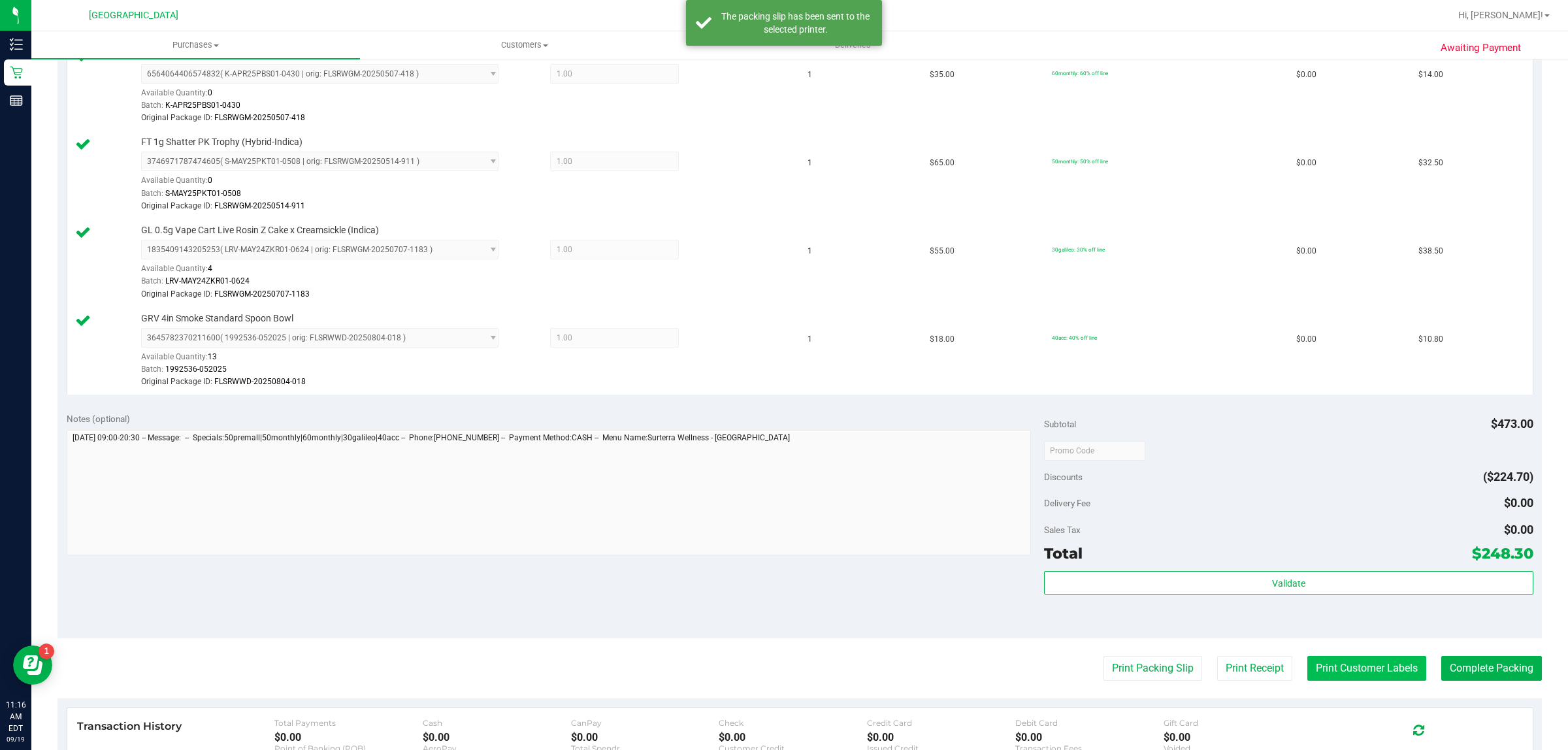
click at [1321, 676] on button "Print Customer Labels" at bounding box center [1367, 668] width 119 height 25
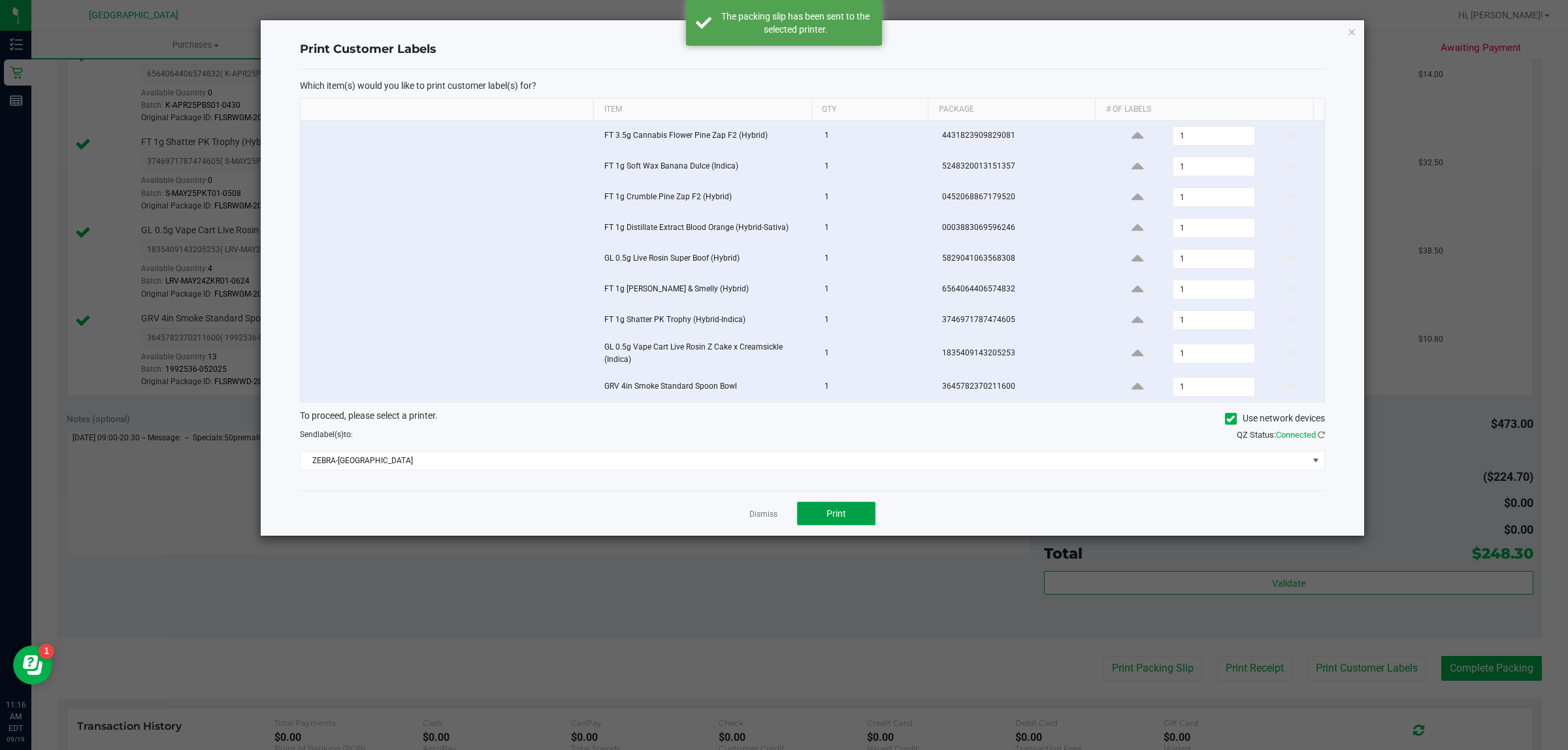
click at [836, 515] on span "Print" at bounding box center [836, 514] width 19 height 11
click at [1350, 31] on icon "button" at bounding box center [1352, 32] width 9 height 16
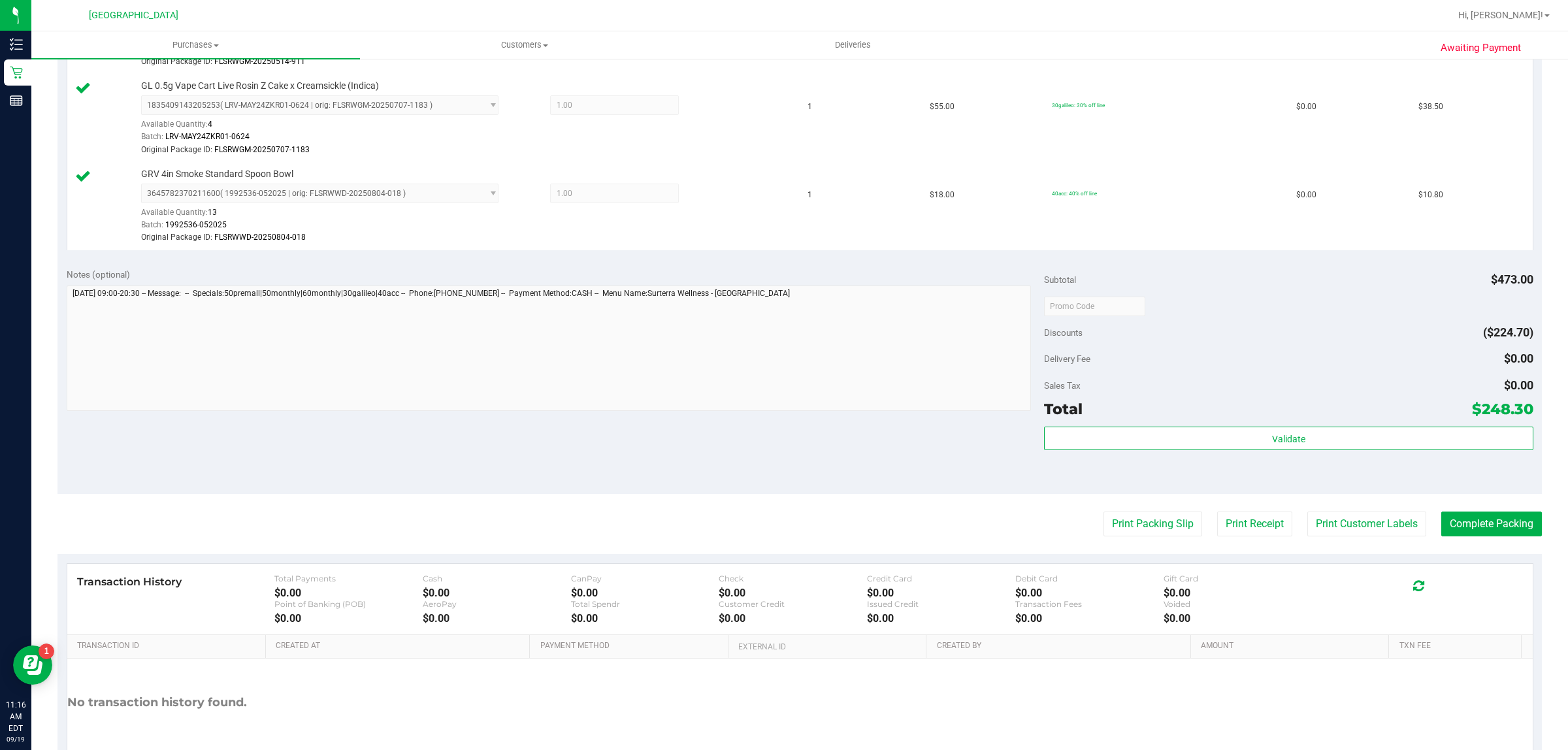
scroll to position [979, 0]
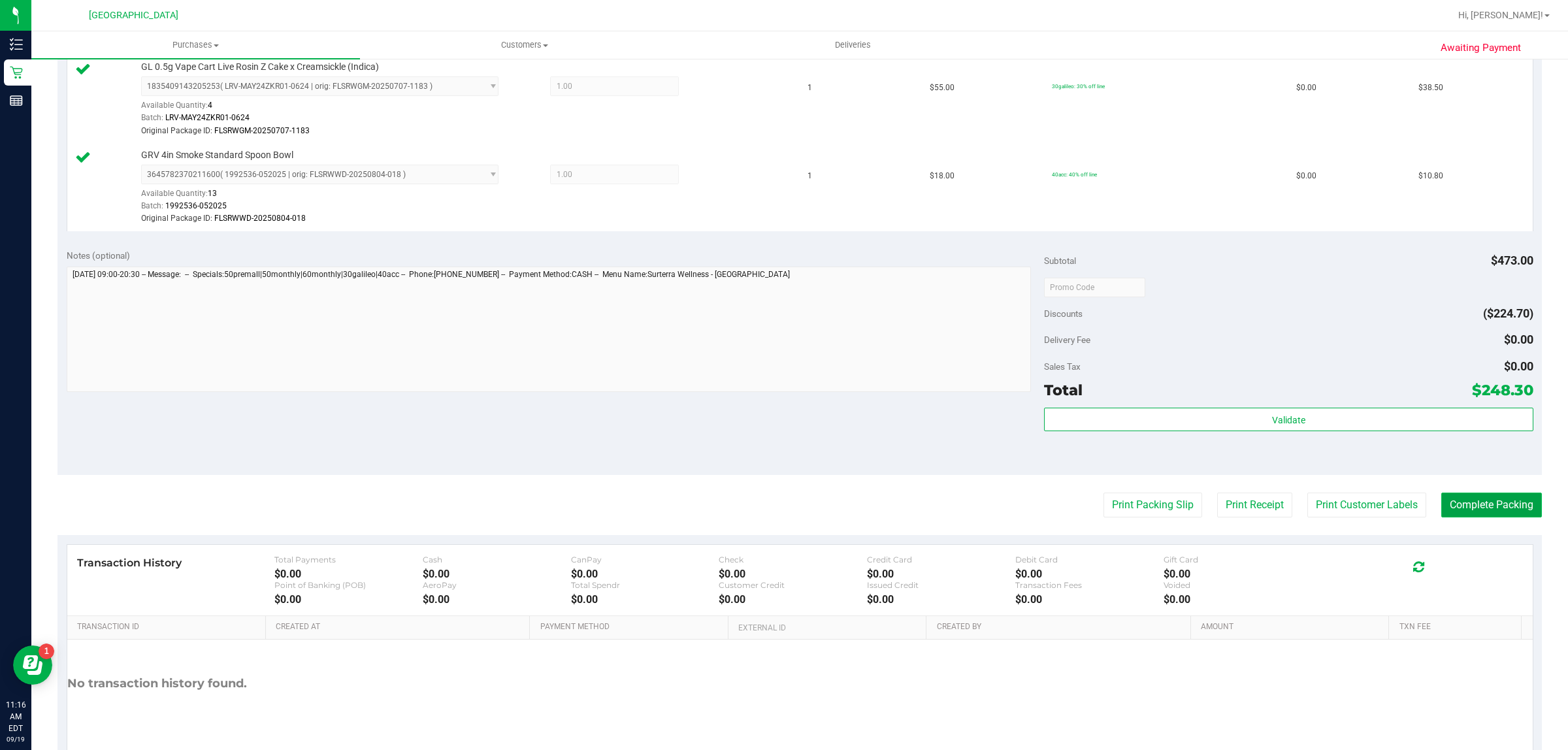
click at [1468, 507] on button "Complete Packing" at bounding box center [1491, 505] width 101 height 25
